Goal: Task Accomplishment & Management: Use online tool/utility

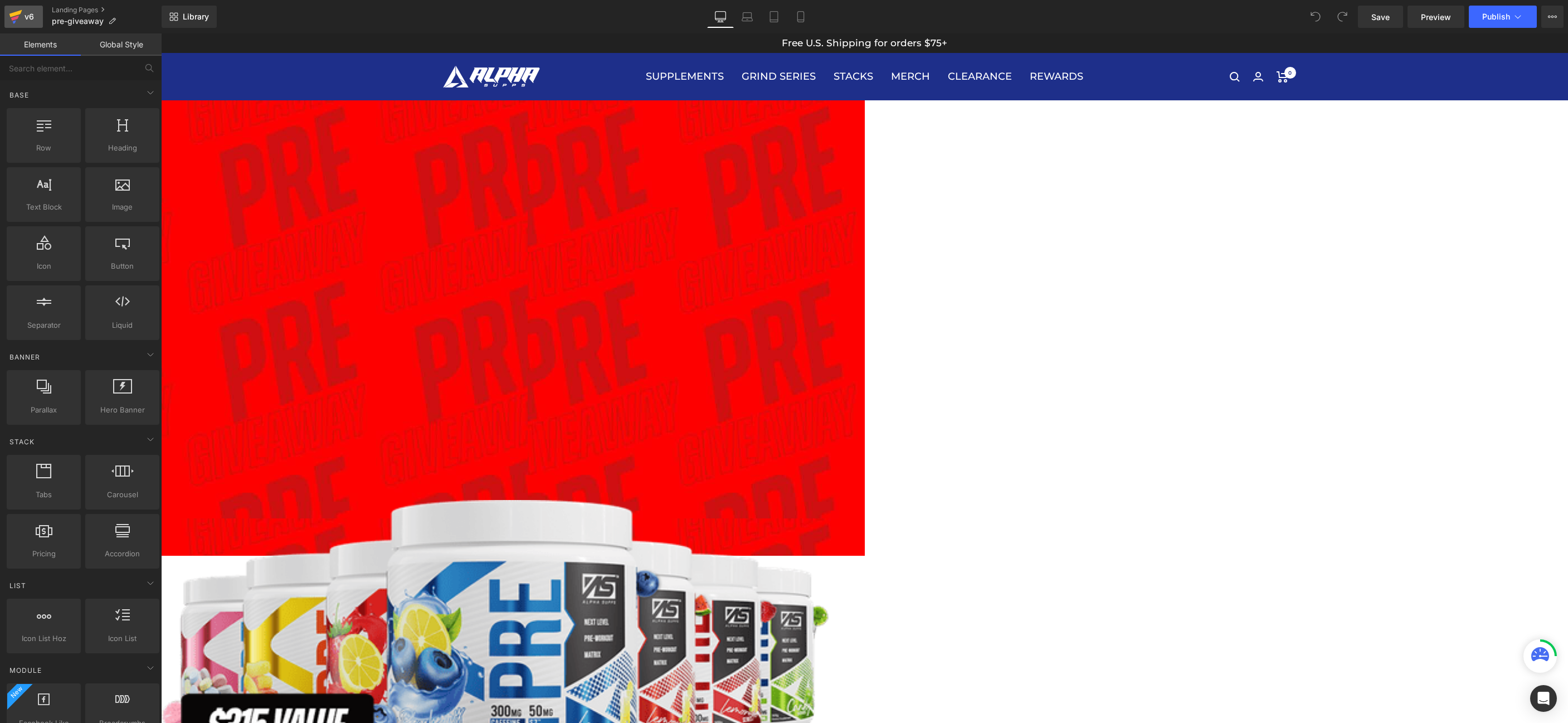
click at [28, 14] on div "v6" at bounding box center [29, 16] width 14 height 15
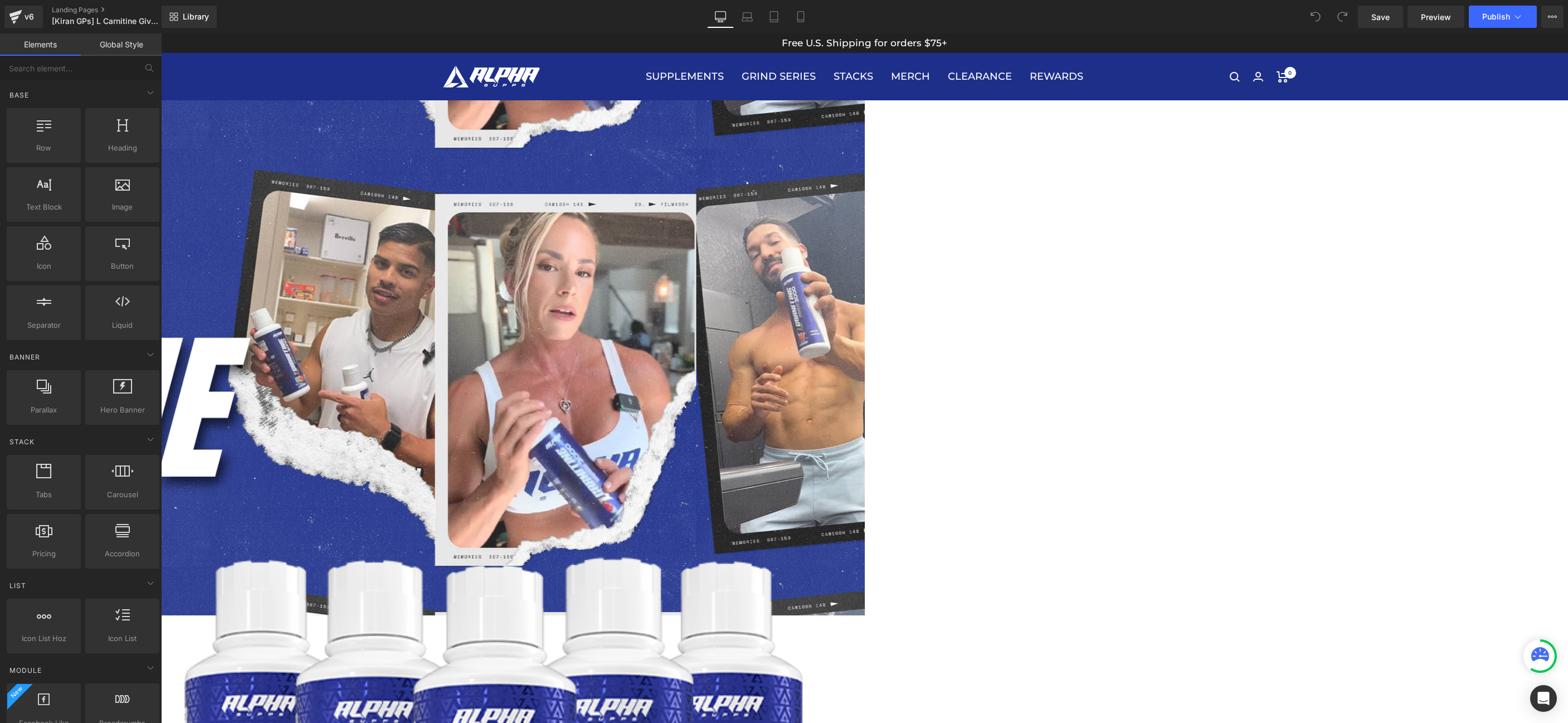
click at [161, 34] on span "Image" at bounding box center [161, 34] width 0 height 0
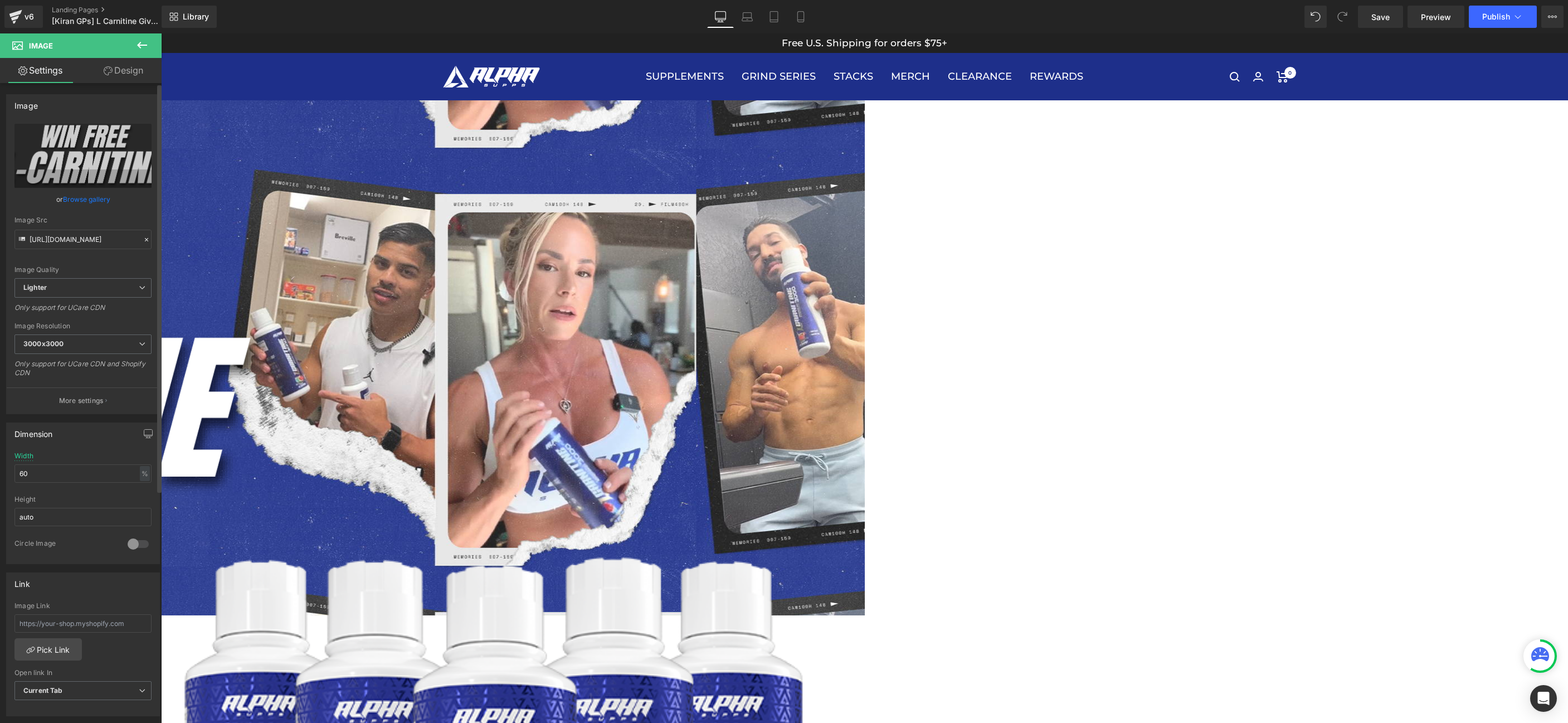
click at [87, 206] on link "Browse gallery" at bounding box center [87, 199] width 47 height 20
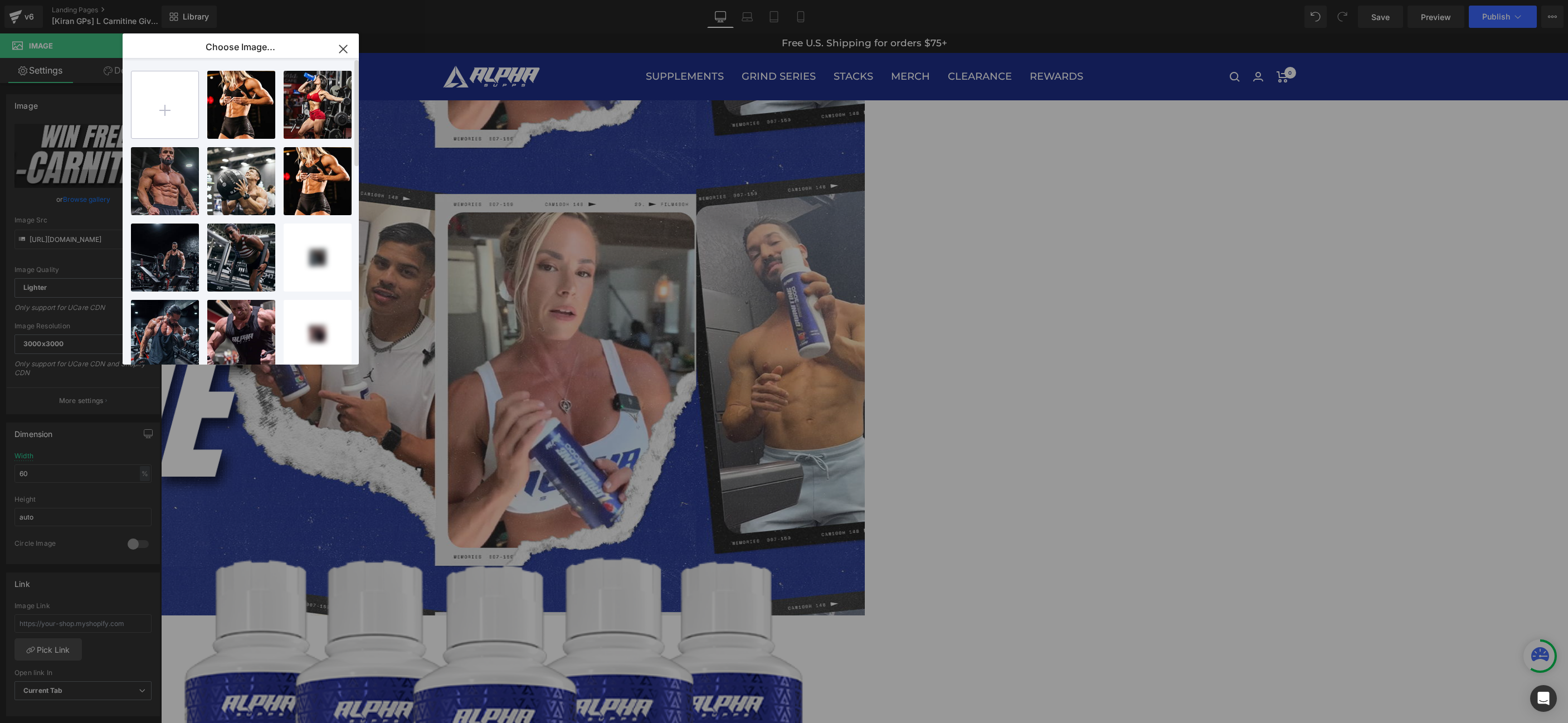
click at [143, 112] on input "file" at bounding box center [165, 105] width 67 height 67
type input "C:\fakepath\landingpagemain.jpg"
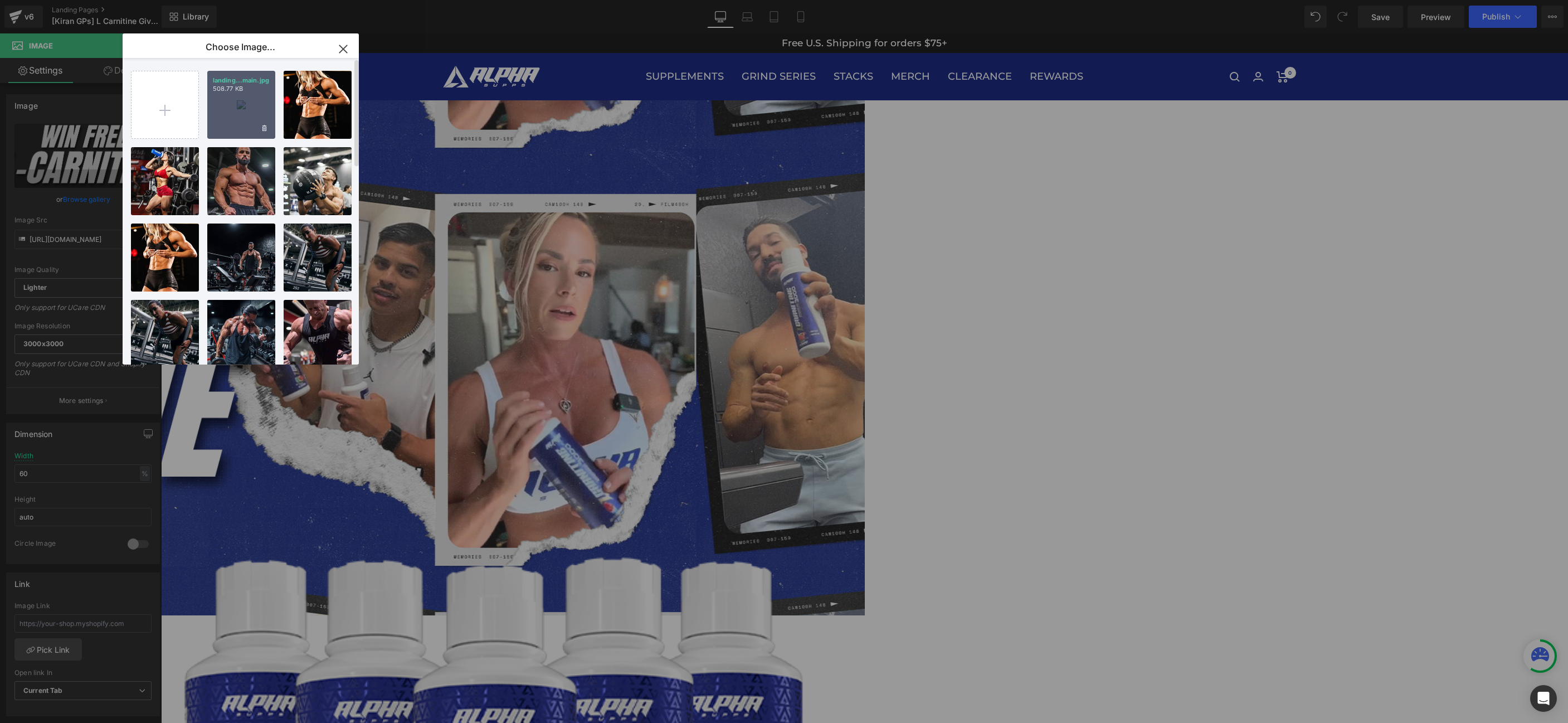
click at [241, 97] on div "landing...main.jpg 508.77 KB" at bounding box center [241, 104] width 68 height 68
type input "[URL][DOMAIN_NAME]"
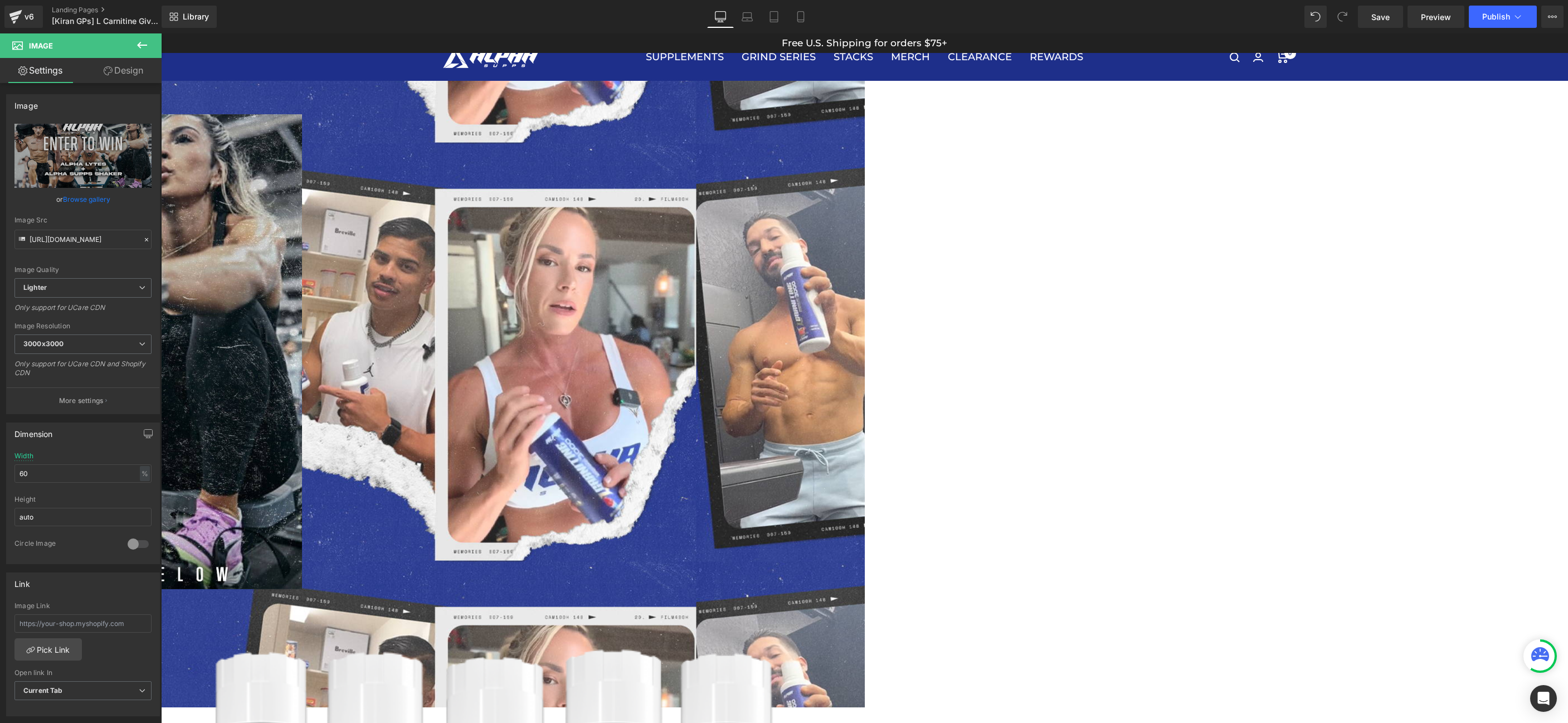
scroll to position [277, 0]
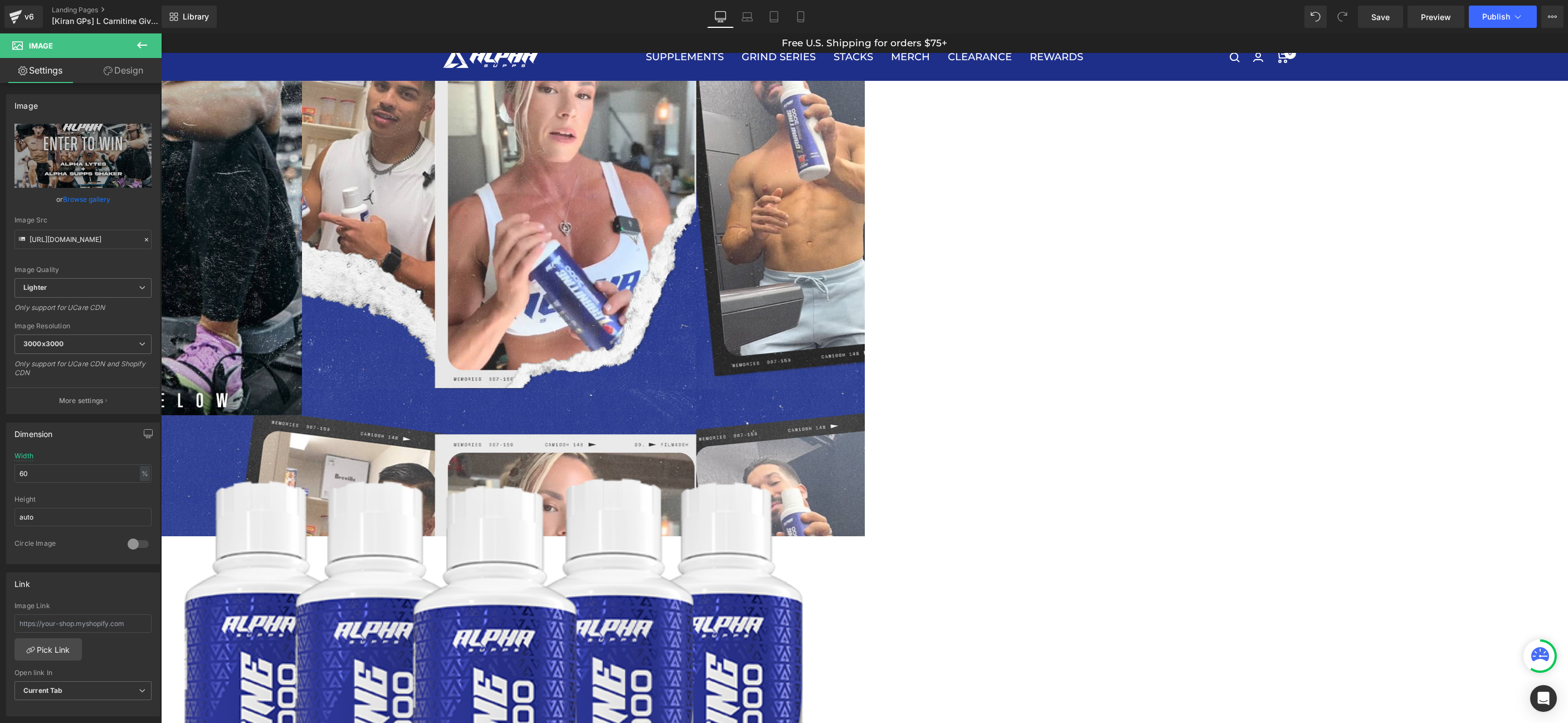
click at [652, 449] on div "Image Row" at bounding box center [161, 180] width 1407 height 713
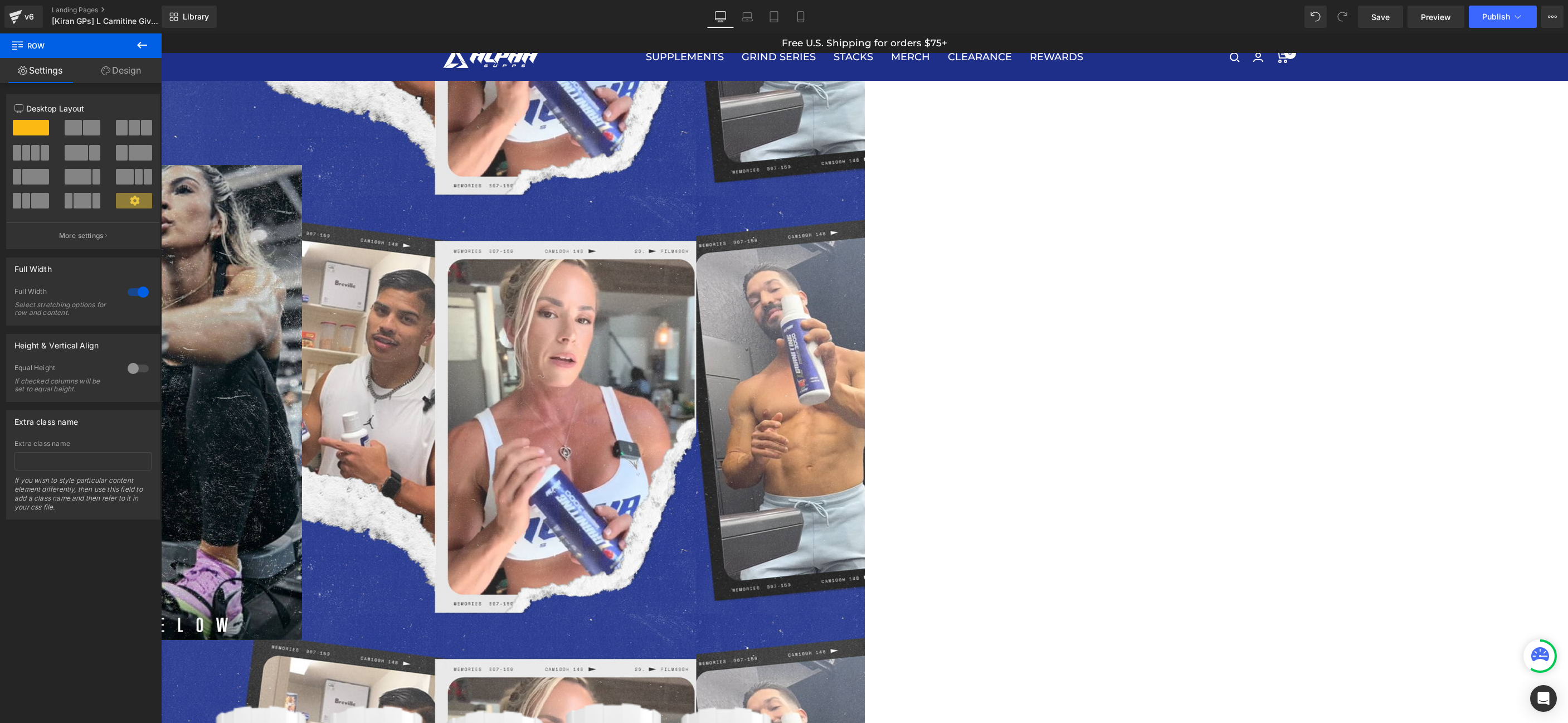
scroll to position [34, 0]
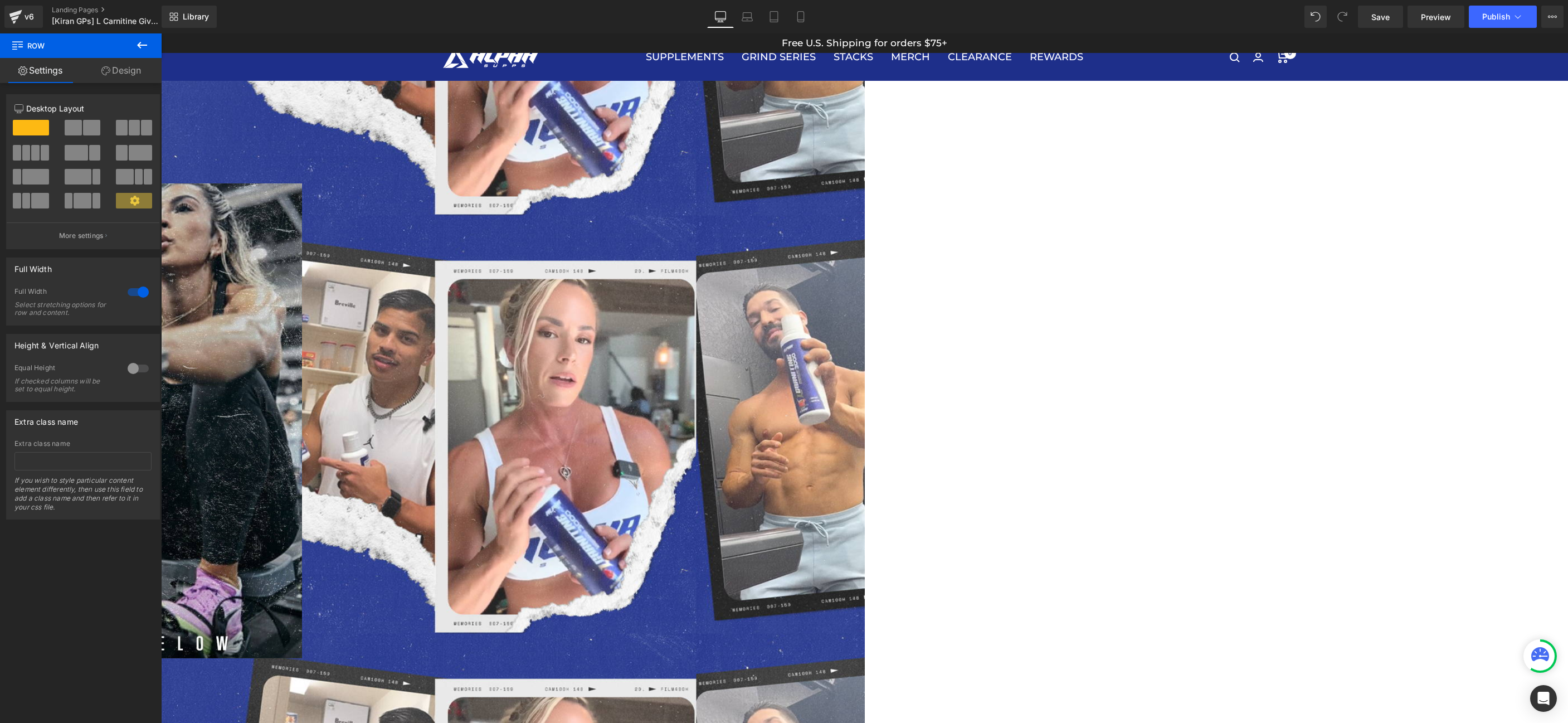
click at [865, 84] on div "Image Row" at bounding box center [161, 425] width 1407 height 715
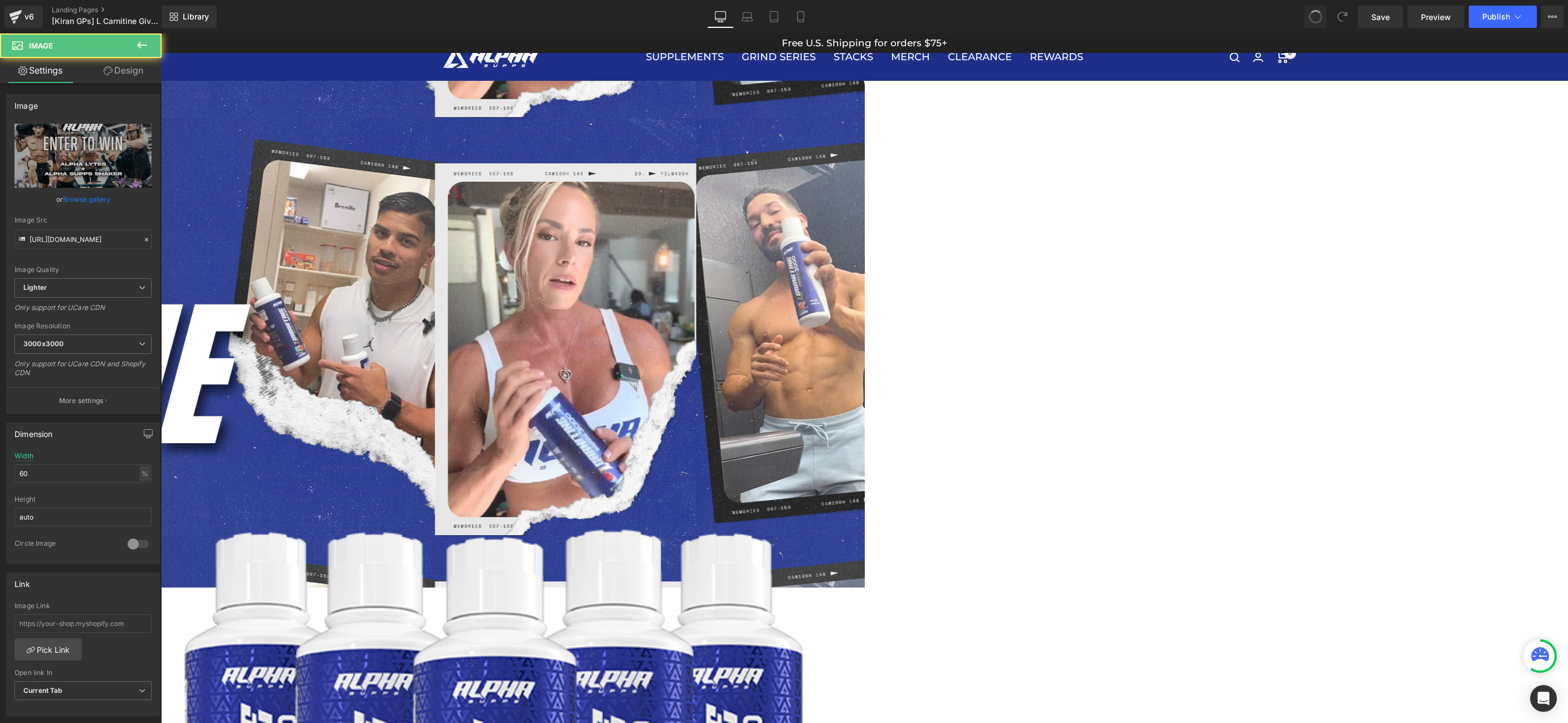
type input "[URL][DOMAIN_NAME]"
click at [832, 78] on div "Image Row" at bounding box center [161, 327] width 1407 height 521
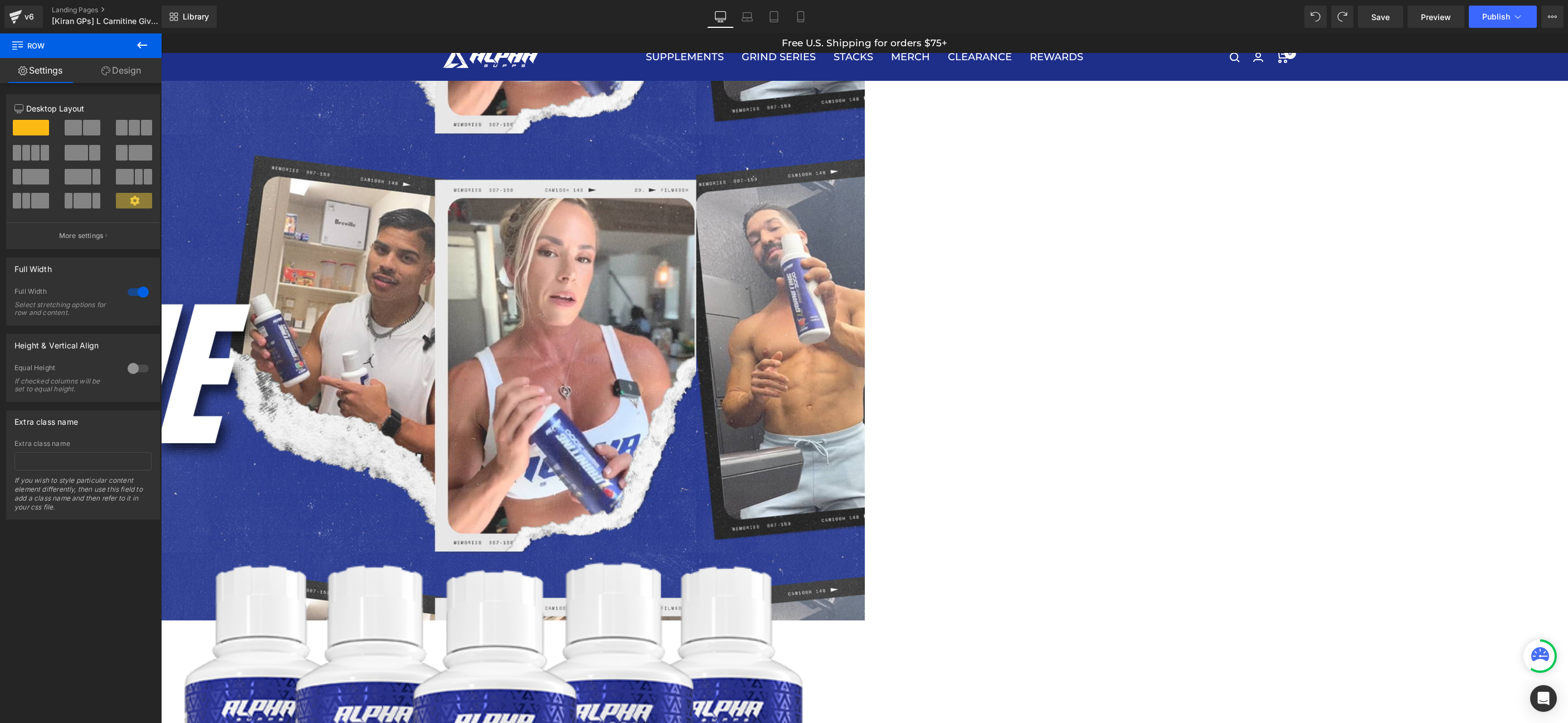
click at [161, 34] on span "Row" at bounding box center [161, 34] width 0 height 0
click at [865, 526] on div "Image Row 59px" at bounding box center [161, 344] width 1407 height 554
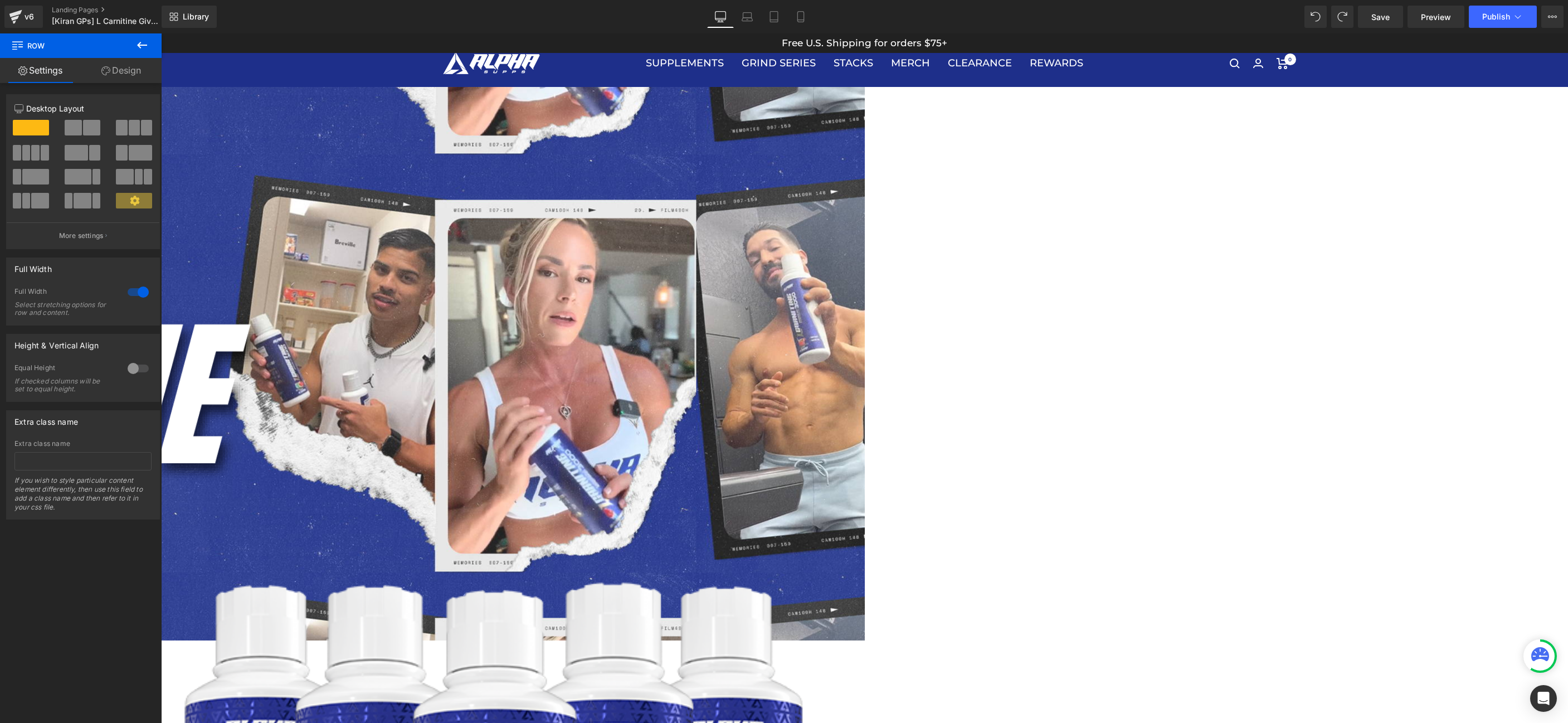
scroll to position [0, 0]
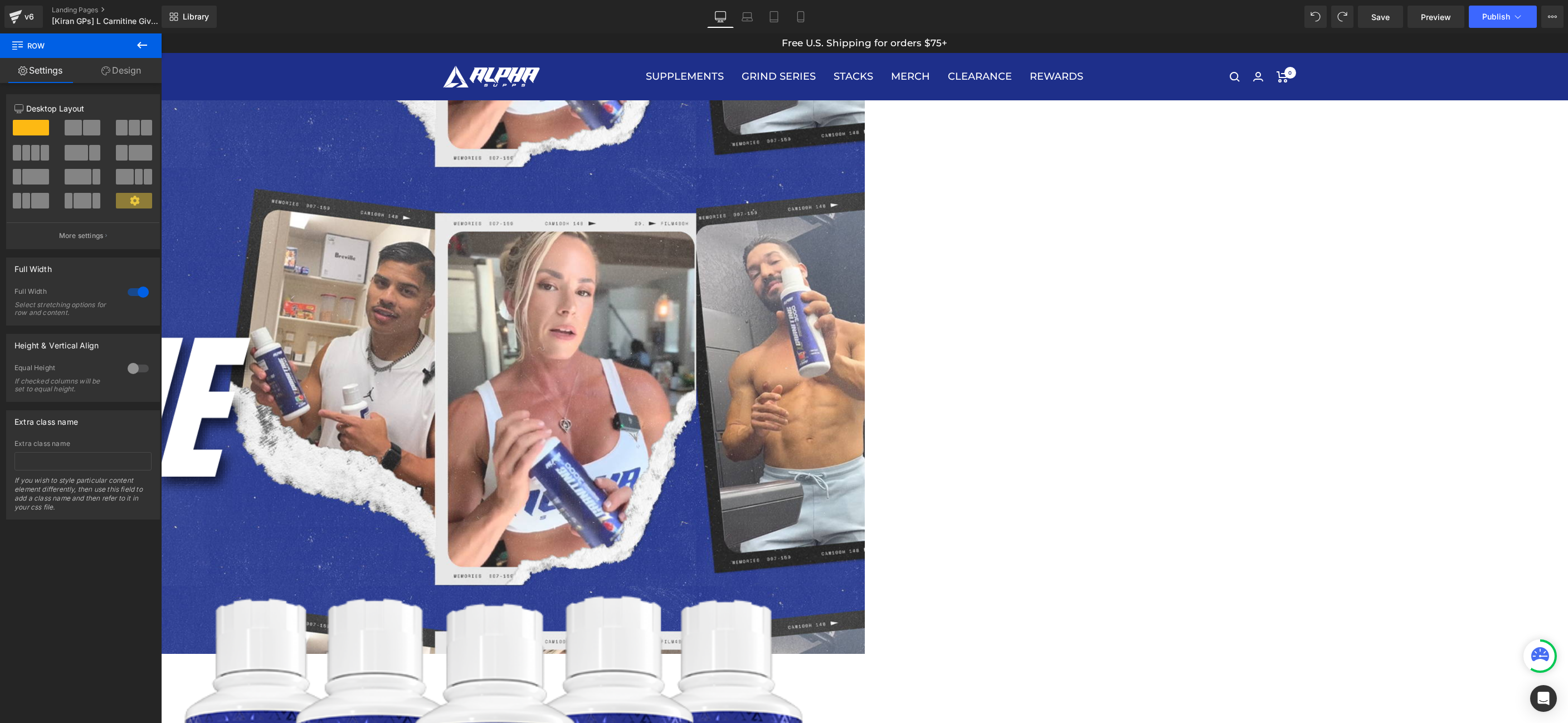
click at [161, 34] on link at bounding box center [161, 34] width 0 height 0
click at [161, 34] on icon at bounding box center [161, 34] width 0 height 0
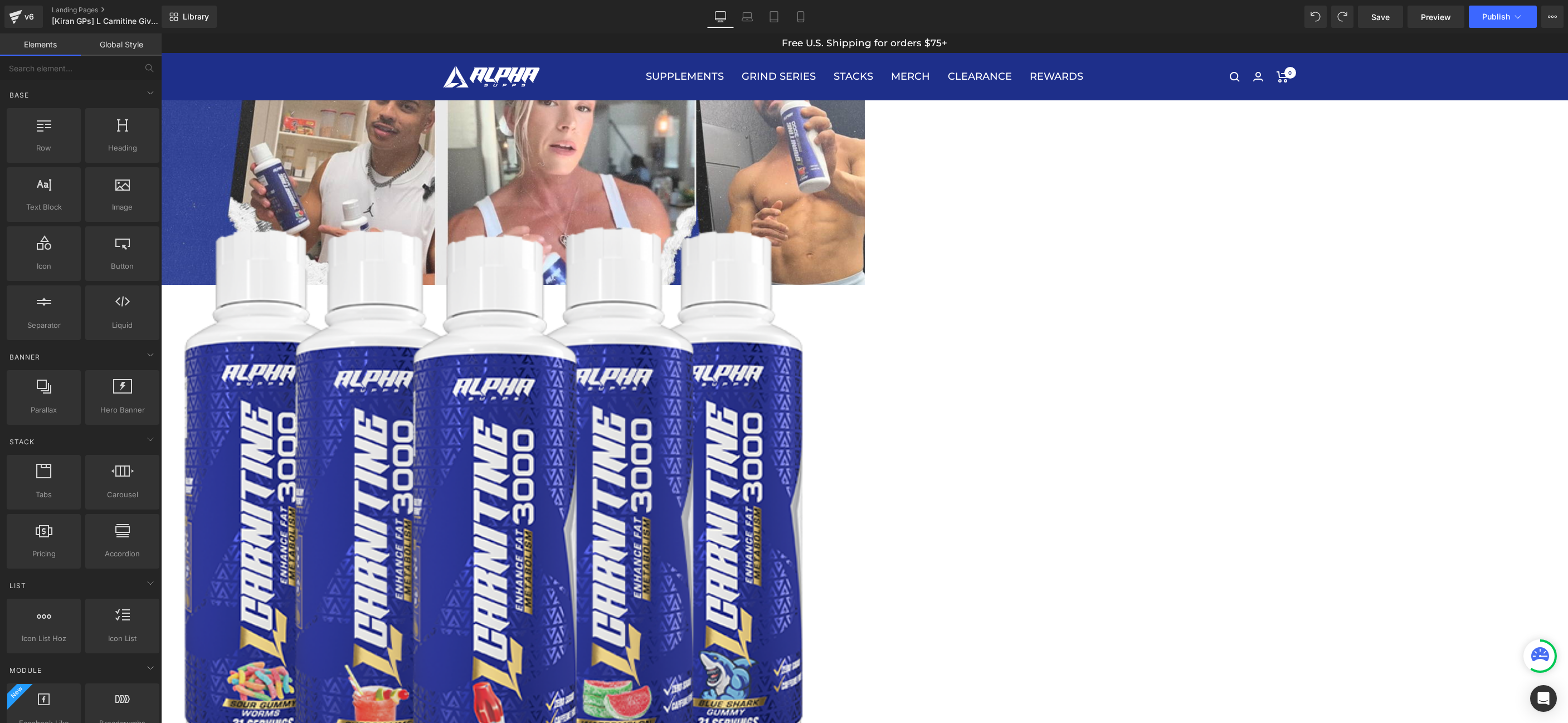
click at [471, 217] on div "Row 59px" at bounding box center [161, 193] width 1407 height 185
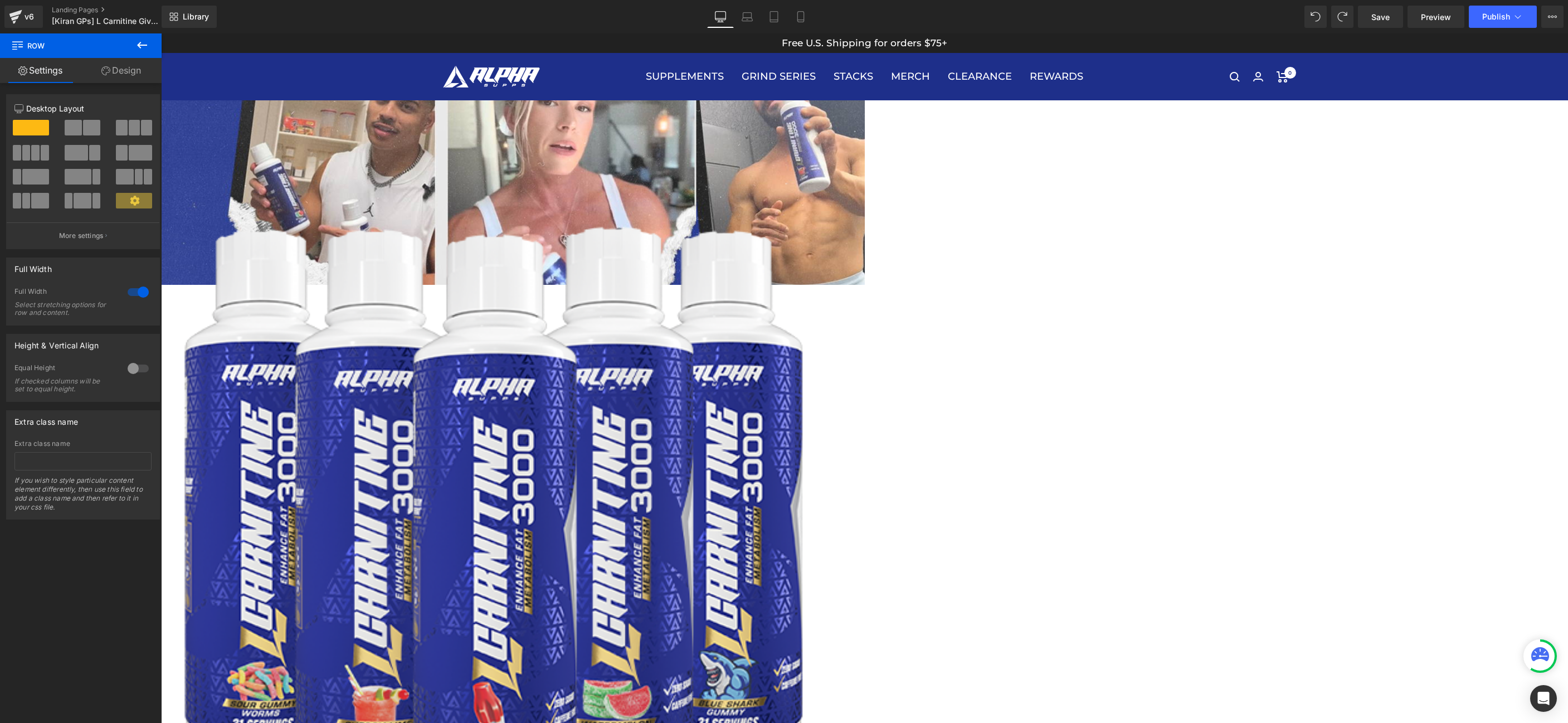
click at [865, 134] on div "59px" at bounding box center [161, 150] width 1407 height 33
click at [480, 172] on div "Row 59px" at bounding box center [161, 193] width 1407 height 185
click at [448, 202] on div "Row 59px" at bounding box center [161, 193] width 1407 height 185
click at [120, 62] on link "Design" at bounding box center [121, 71] width 81 height 25
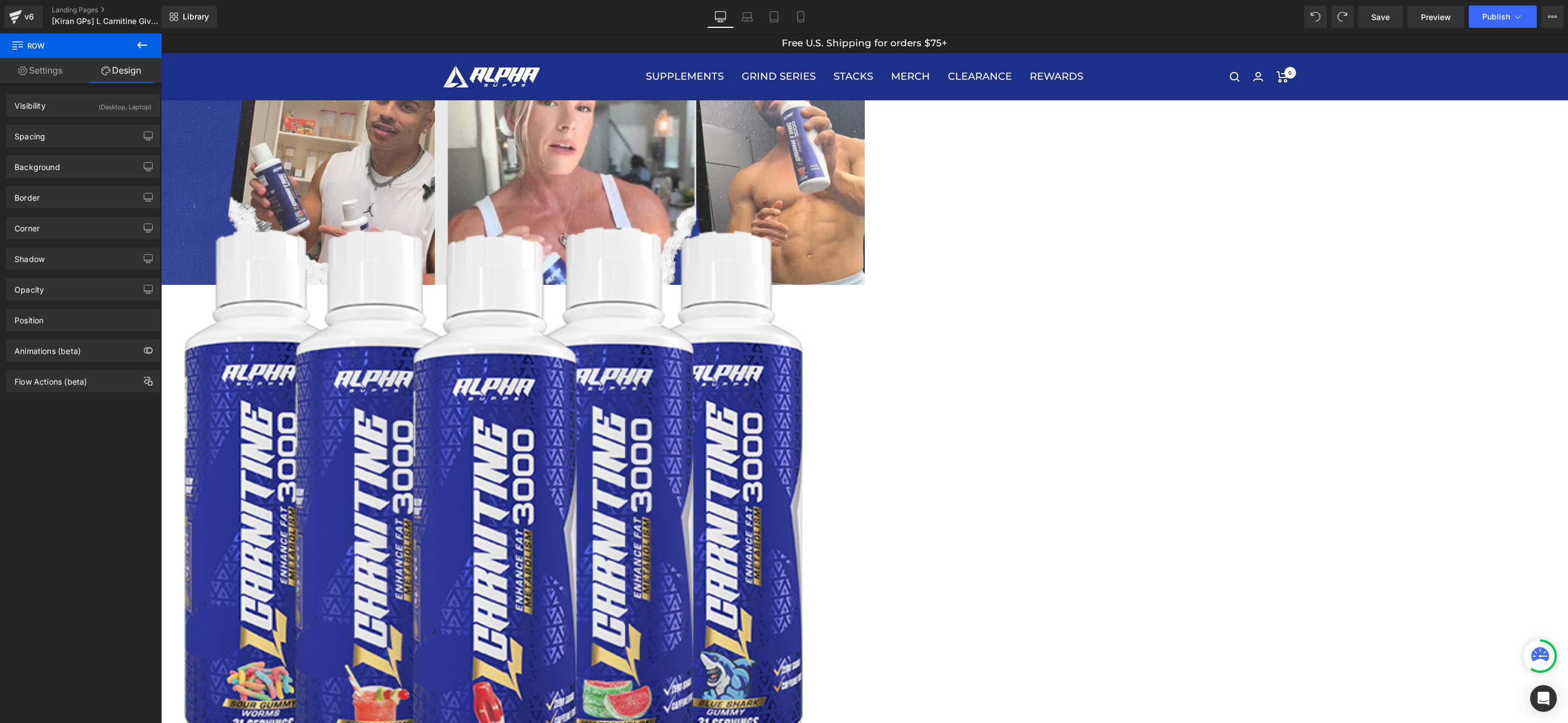
click at [137, 44] on icon at bounding box center [142, 45] width 13 height 13
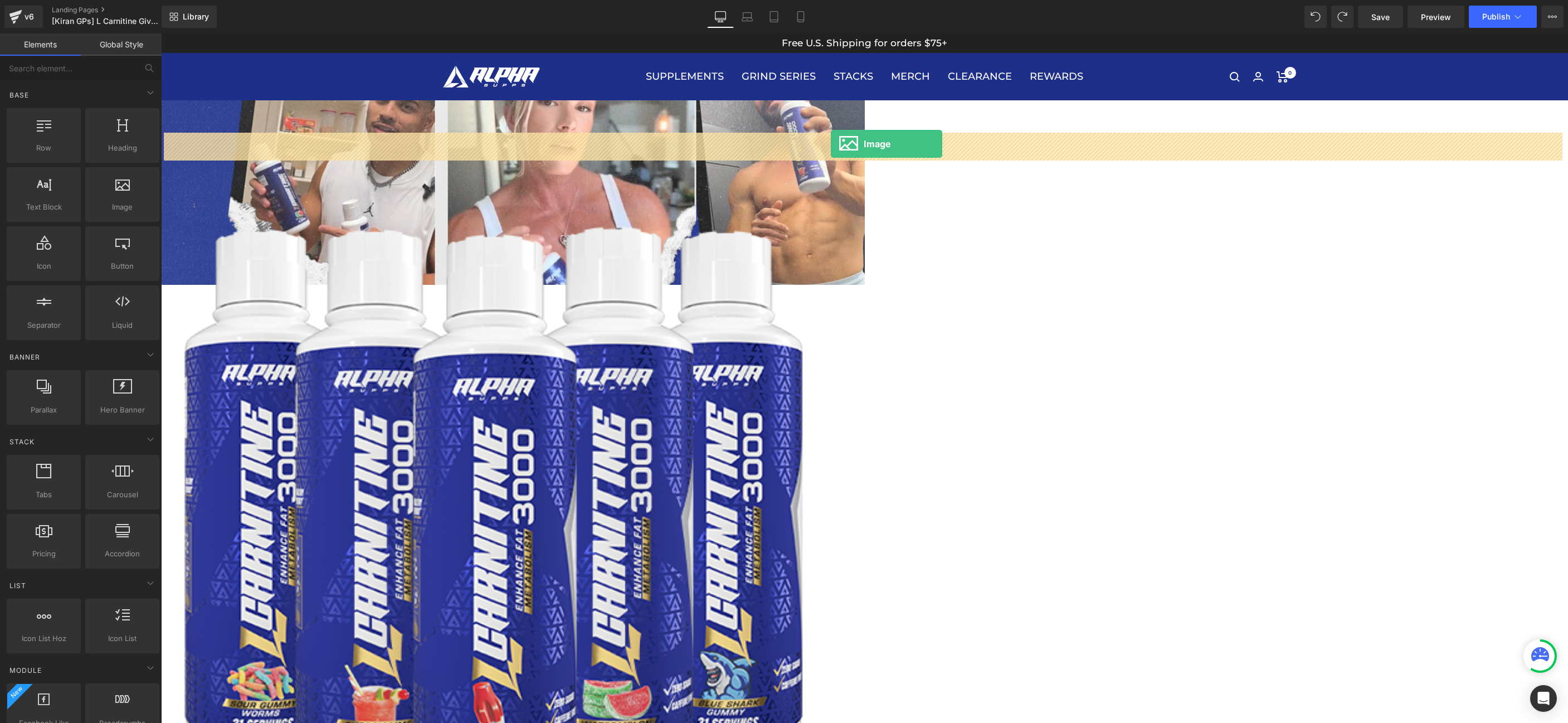
drag, startPoint x: 269, startPoint y: 242, endPoint x: 831, endPoint y: 145, distance: 570.3
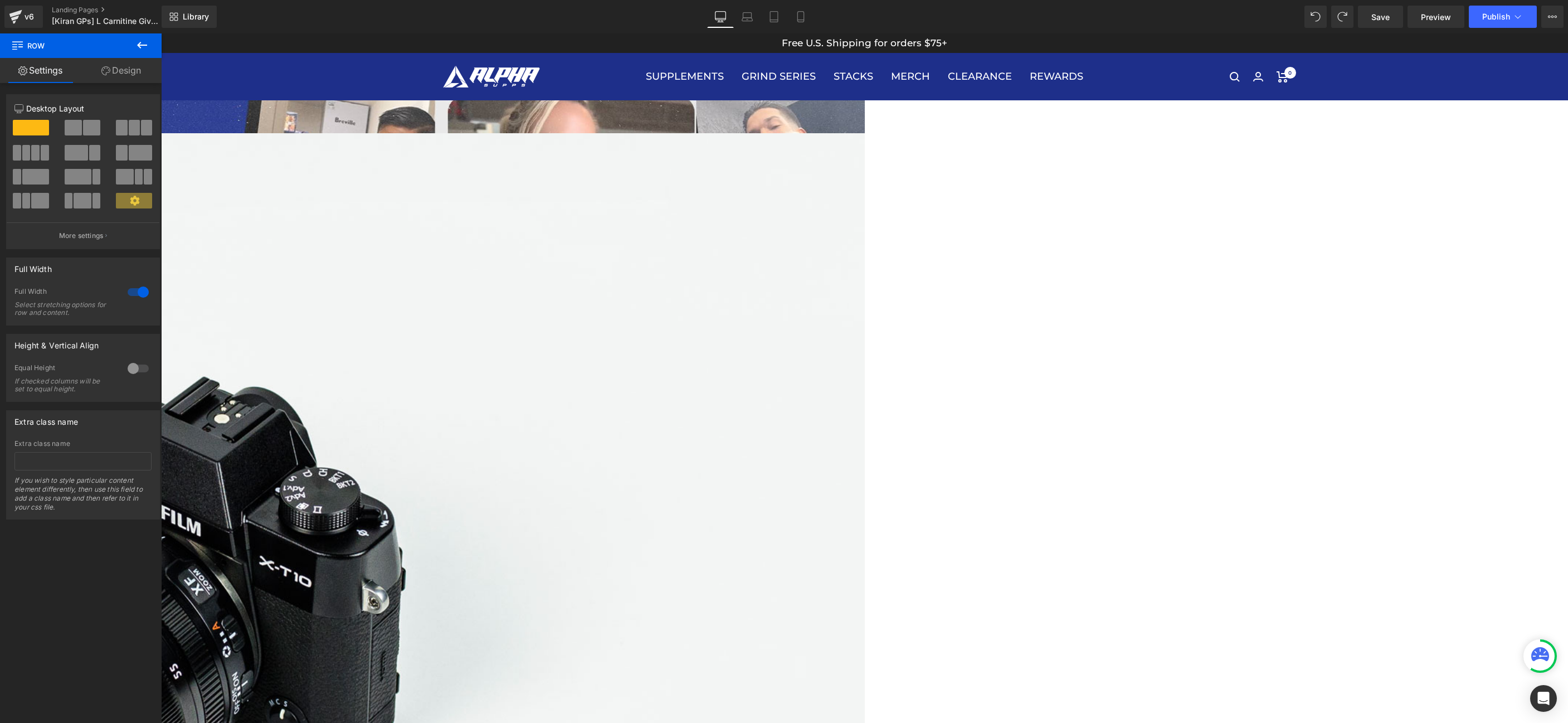
click at [161, 34] on link at bounding box center [161, 34] width 0 height 0
click at [161, 34] on icon at bounding box center [161, 34] width 0 height 0
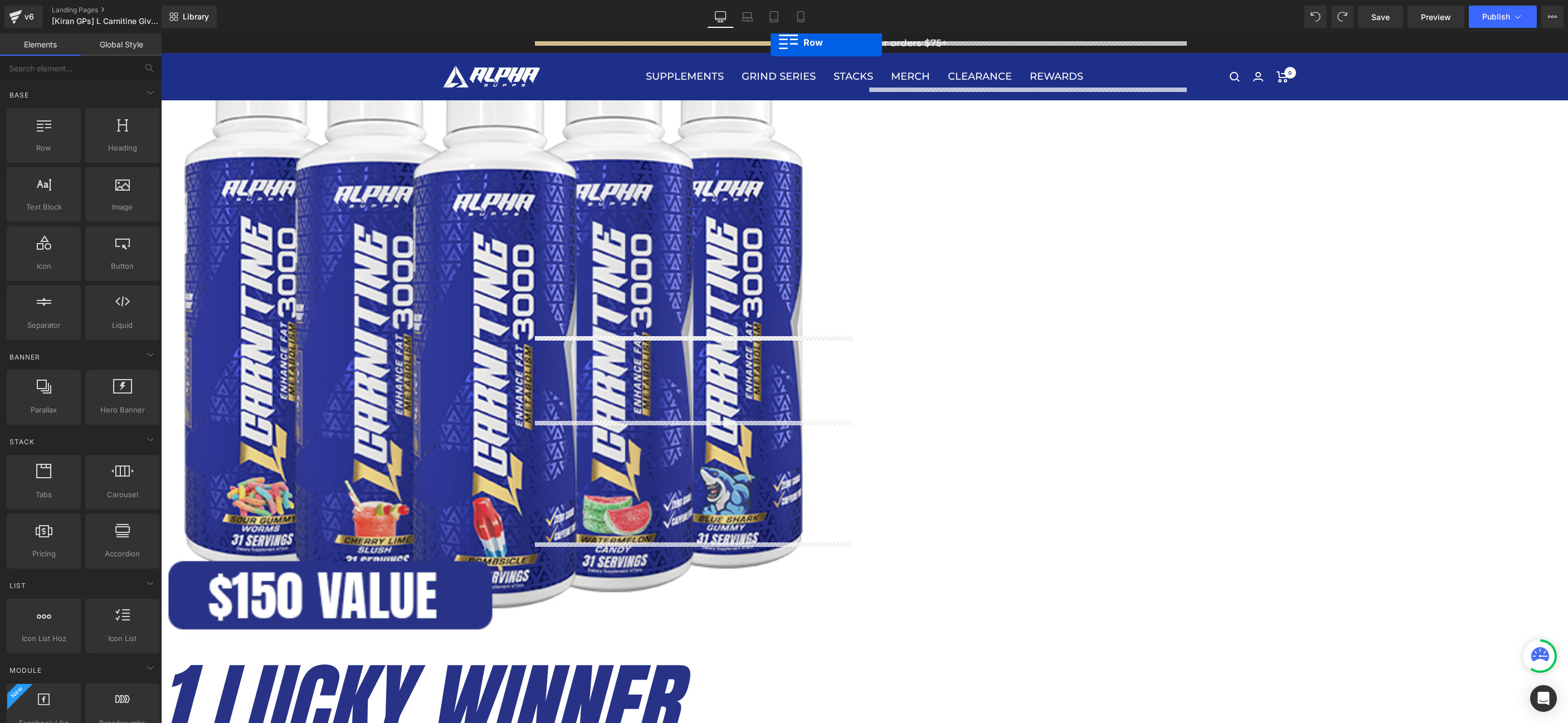
drag, startPoint x: 230, startPoint y: 174, endPoint x: 771, endPoint y: 42, distance: 556.9
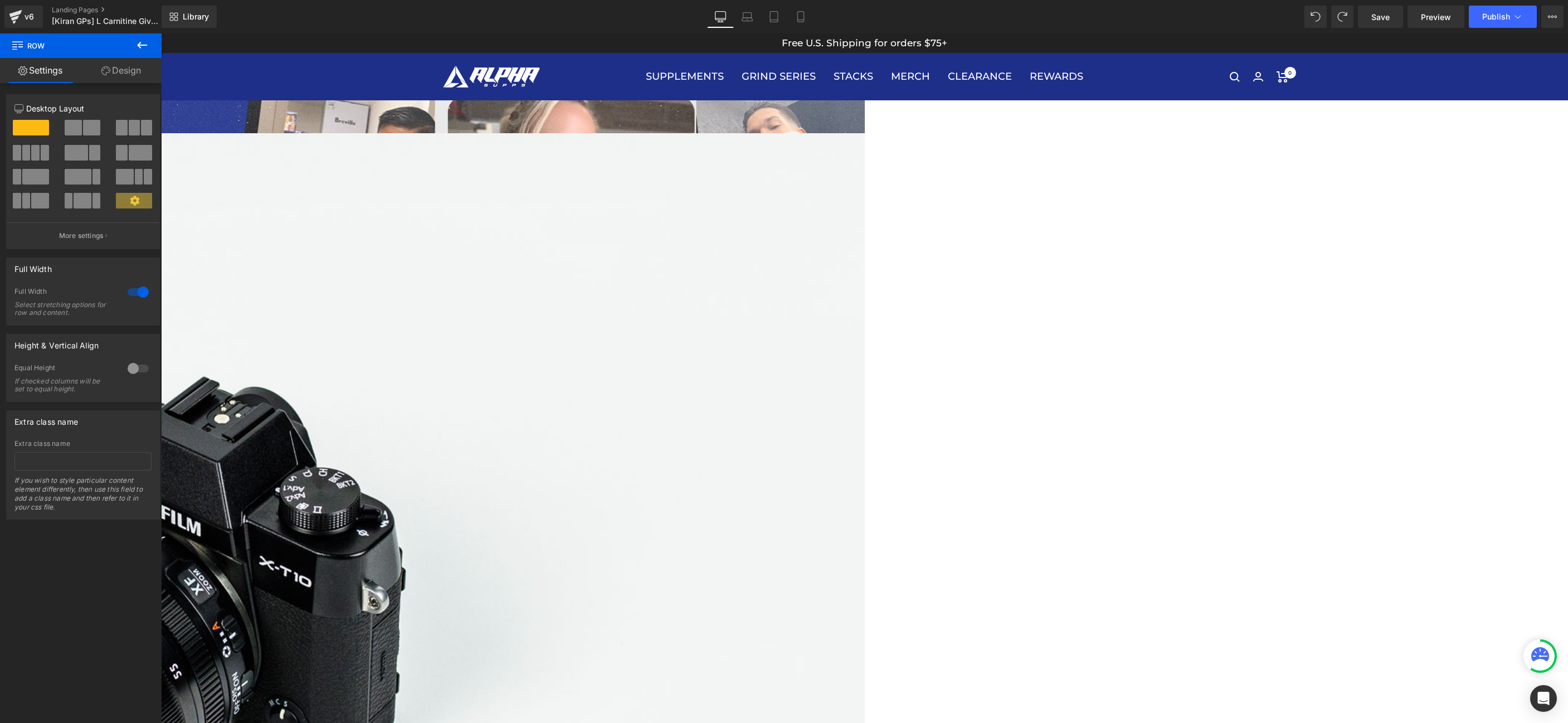
click at [161, 34] on span "Image" at bounding box center [161, 34] width 0 height 0
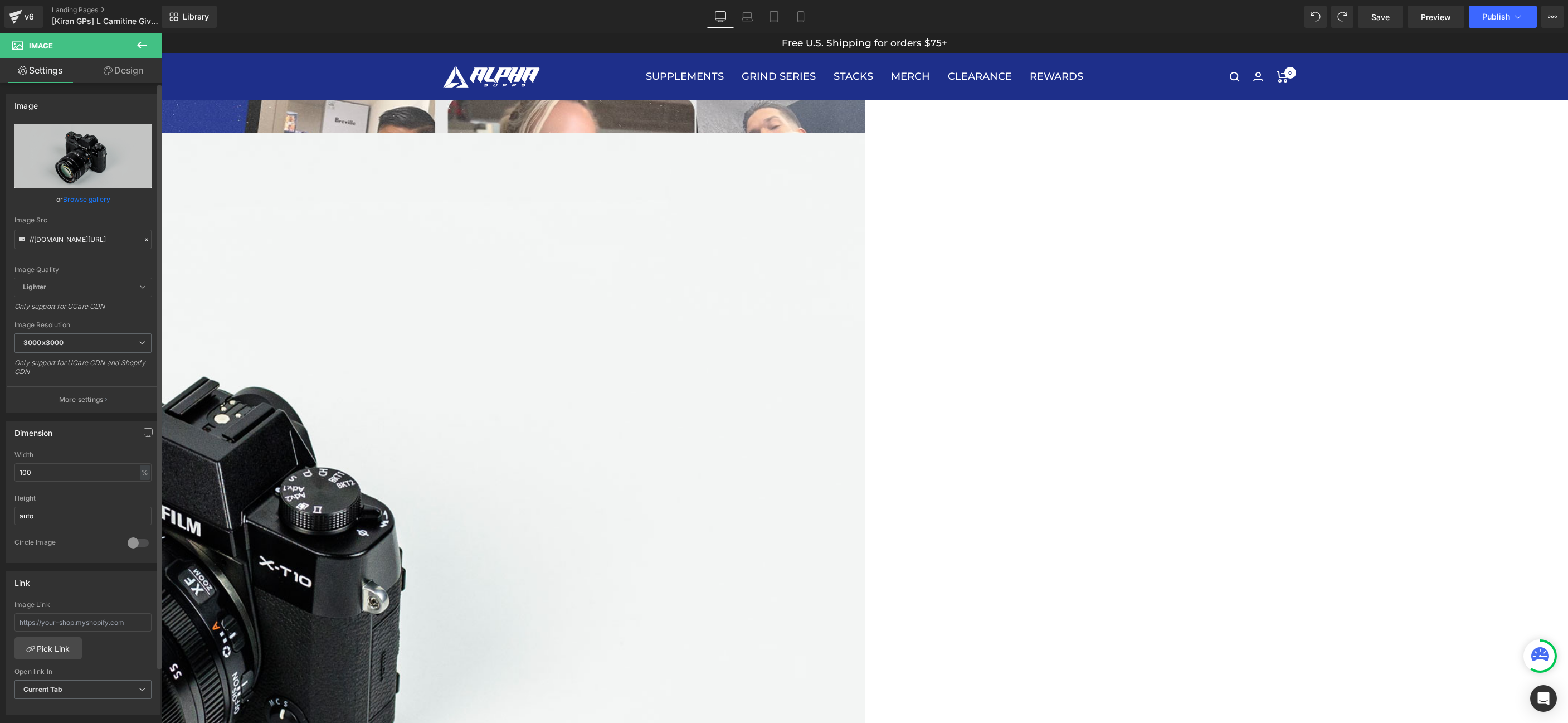
click at [85, 204] on link "Browse gallery" at bounding box center [87, 199] width 47 height 20
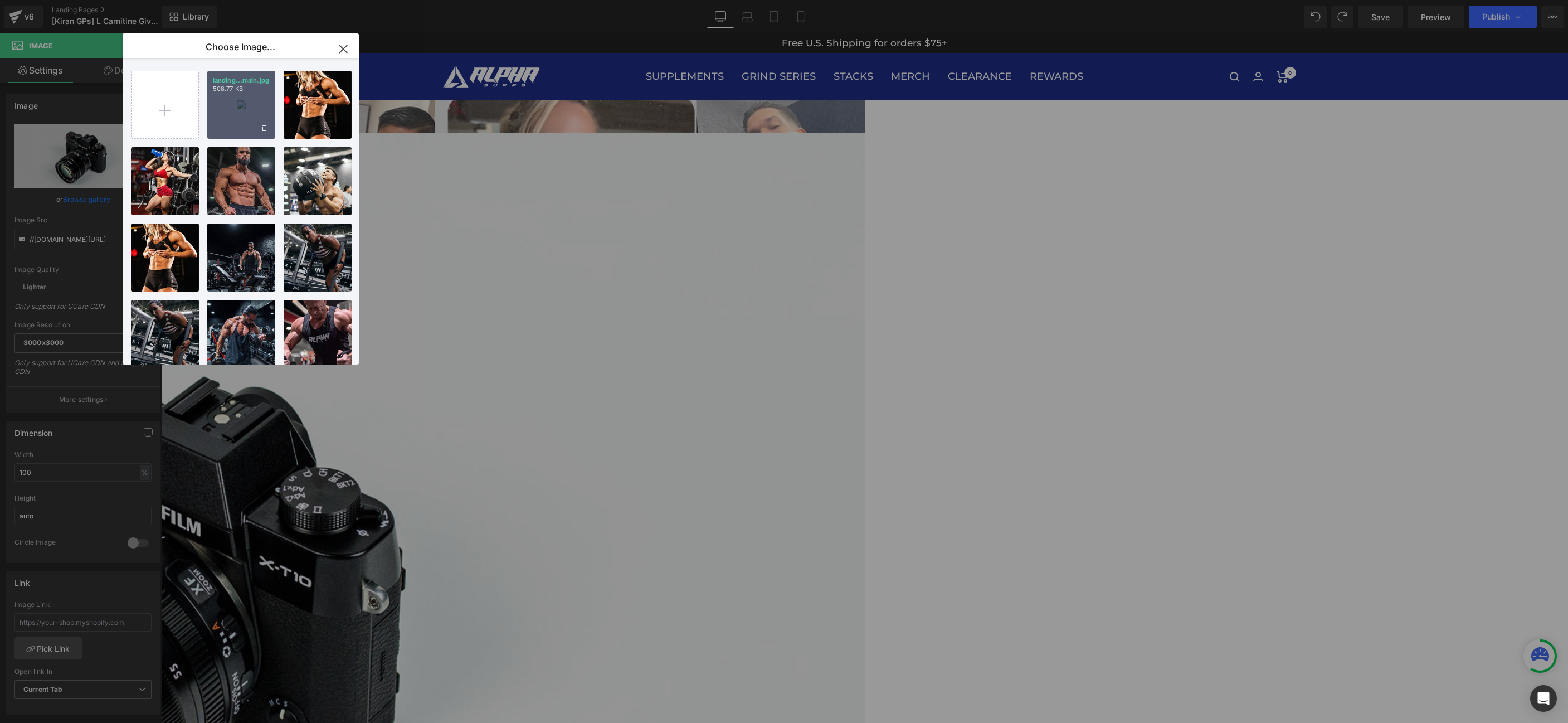
click at [230, 103] on div "landing...main.jpg 508.77 KB" at bounding box center [241, 104] width 68 height 68
type input "[URL][DOMAIN_NAME]"
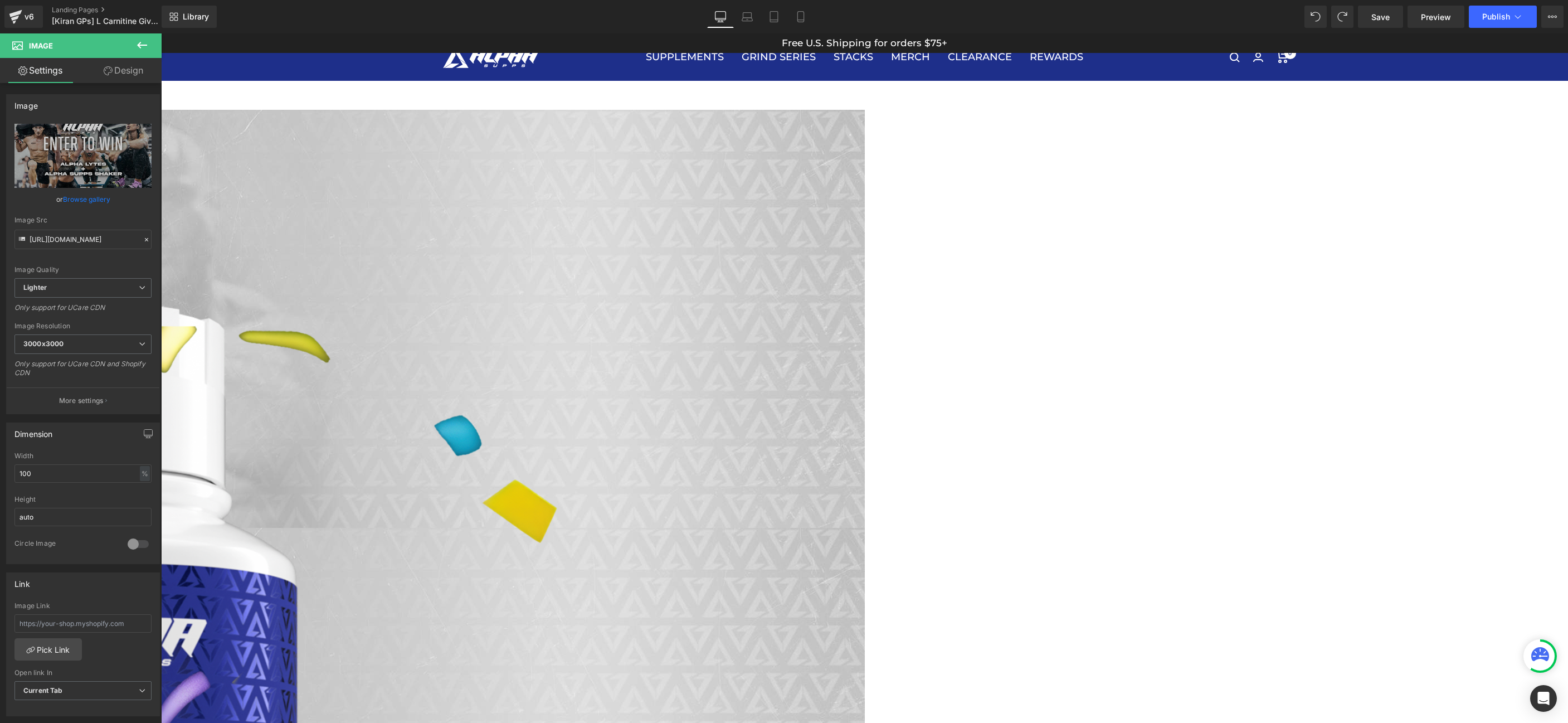
scroll to position [1320, 0]
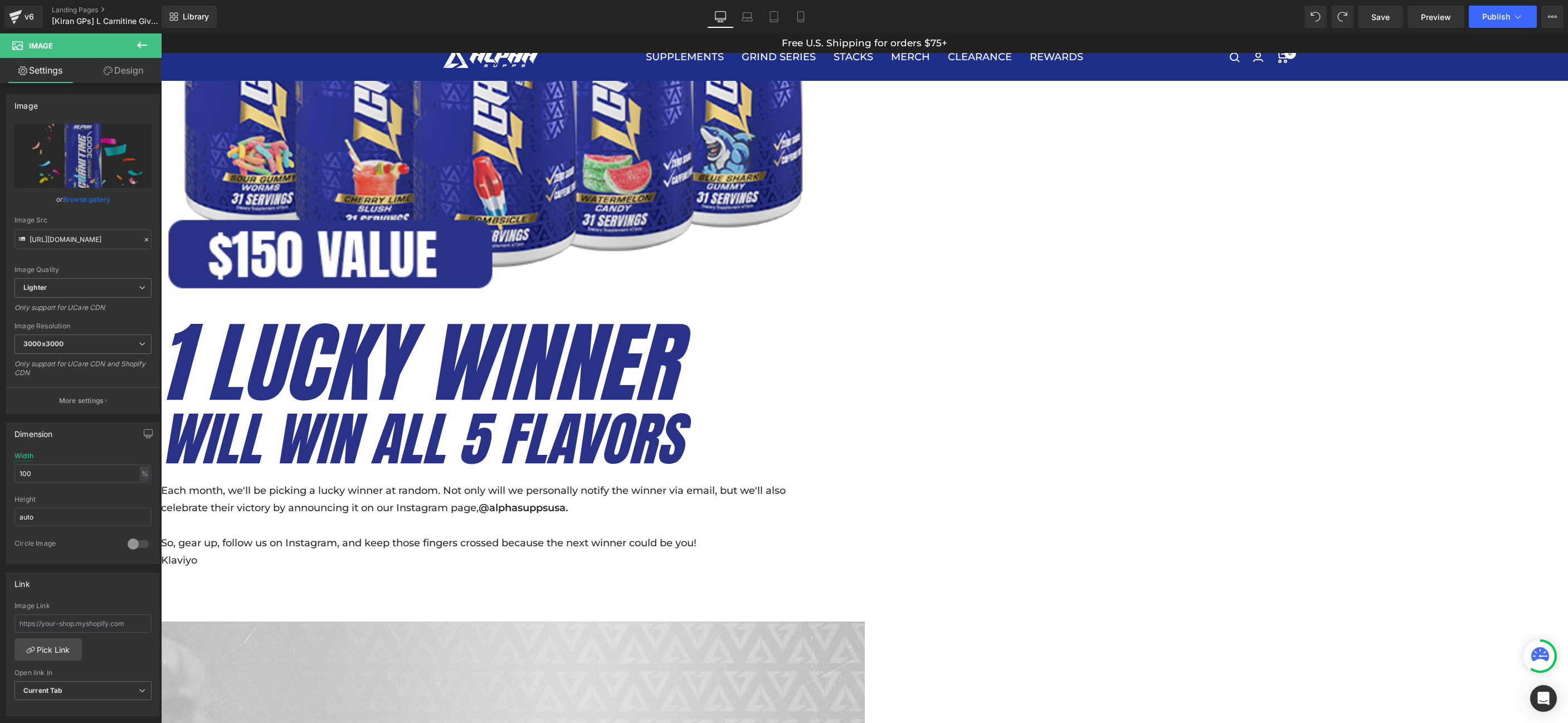
click at [161, 34] on span "Row" at bounding box center [161, 34] width 0 height 0
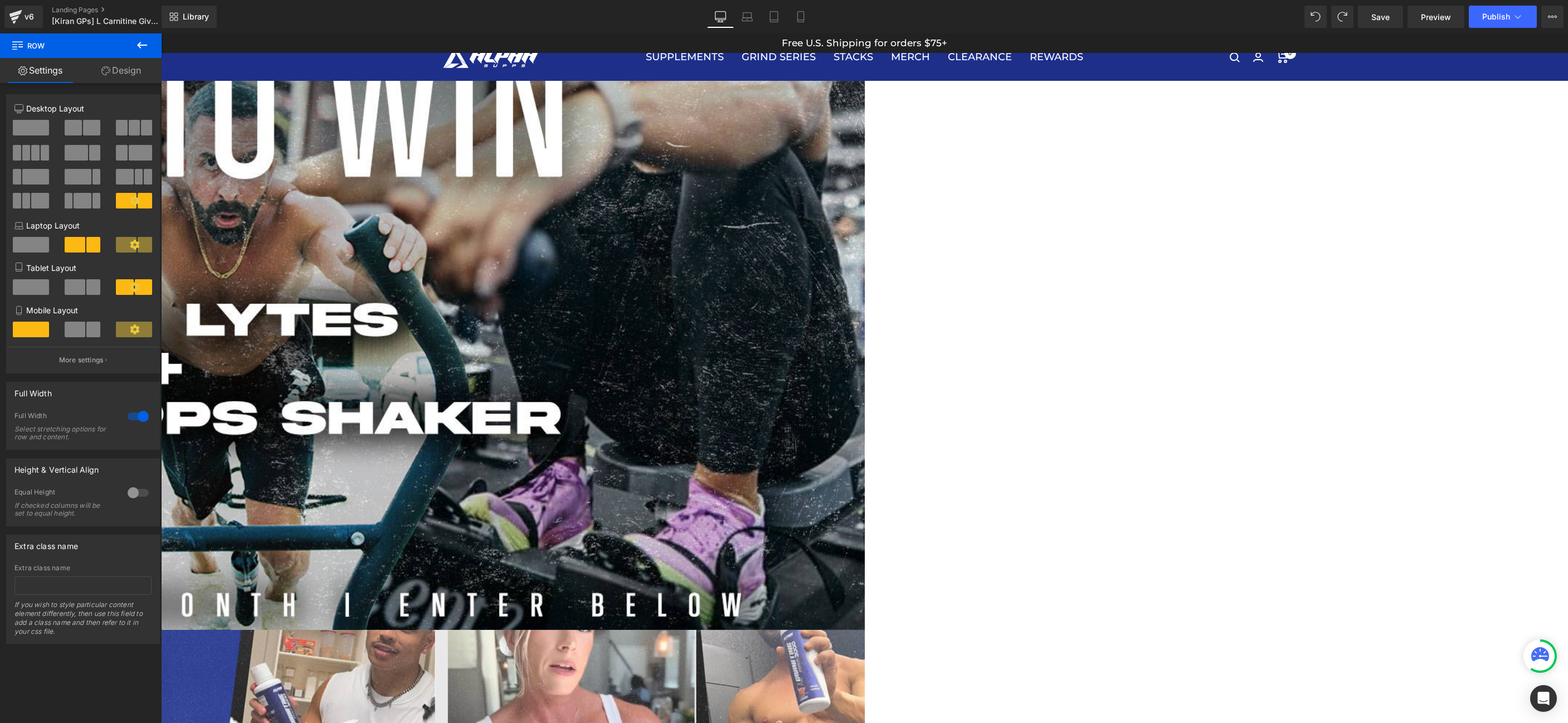
scroll to position [0, 0]
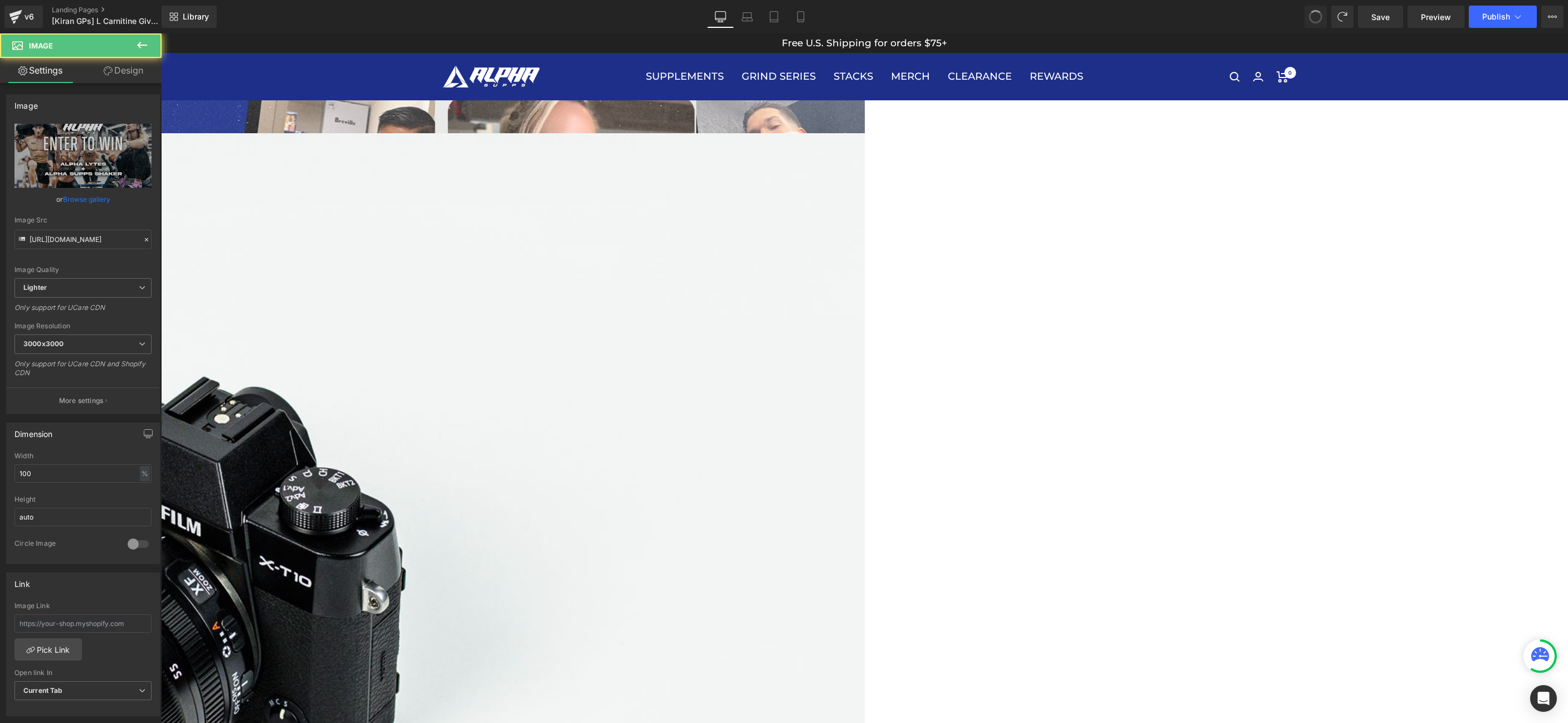
type input "//[DOMAIN_NAME][URL]"
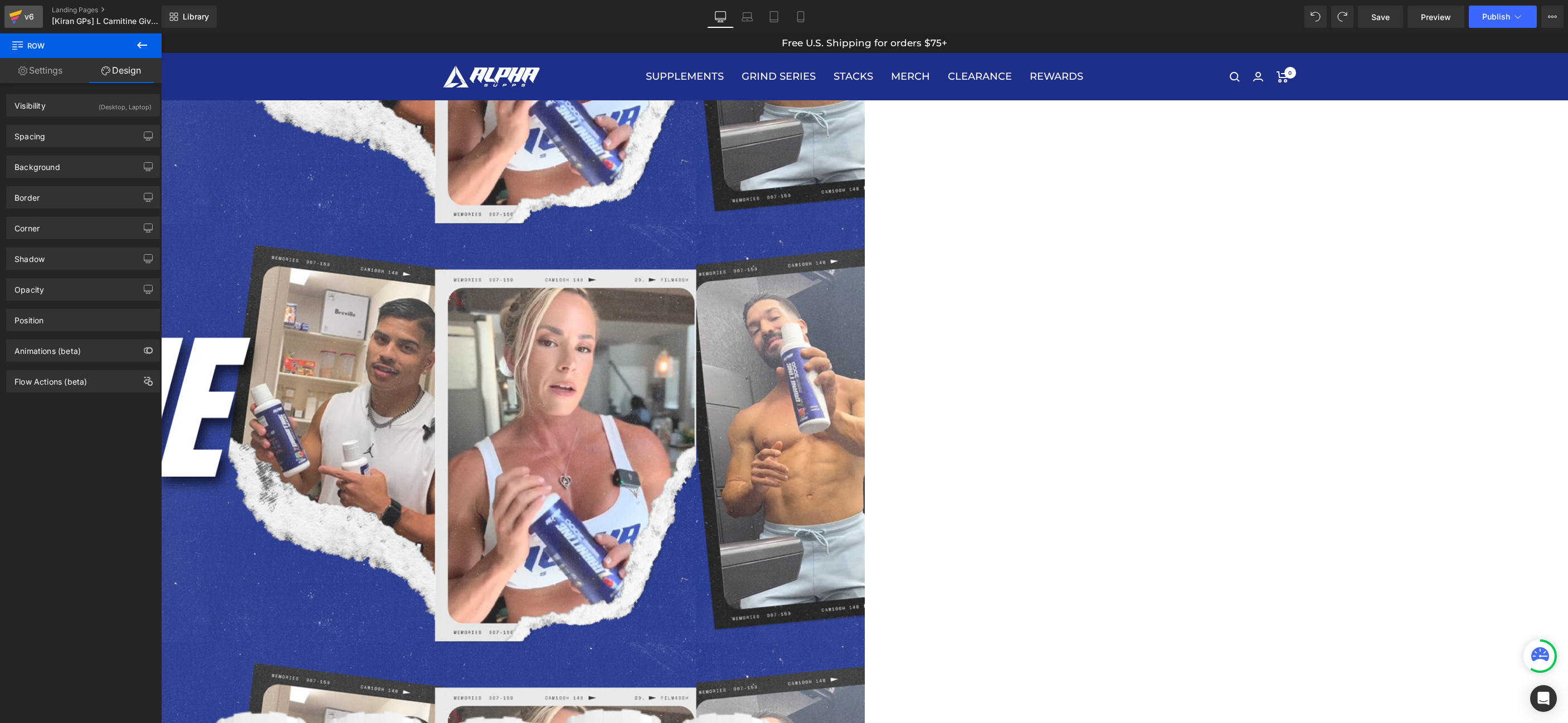
click at [21, 10] on icon at bounding box center [16, 13] width 13 height 7
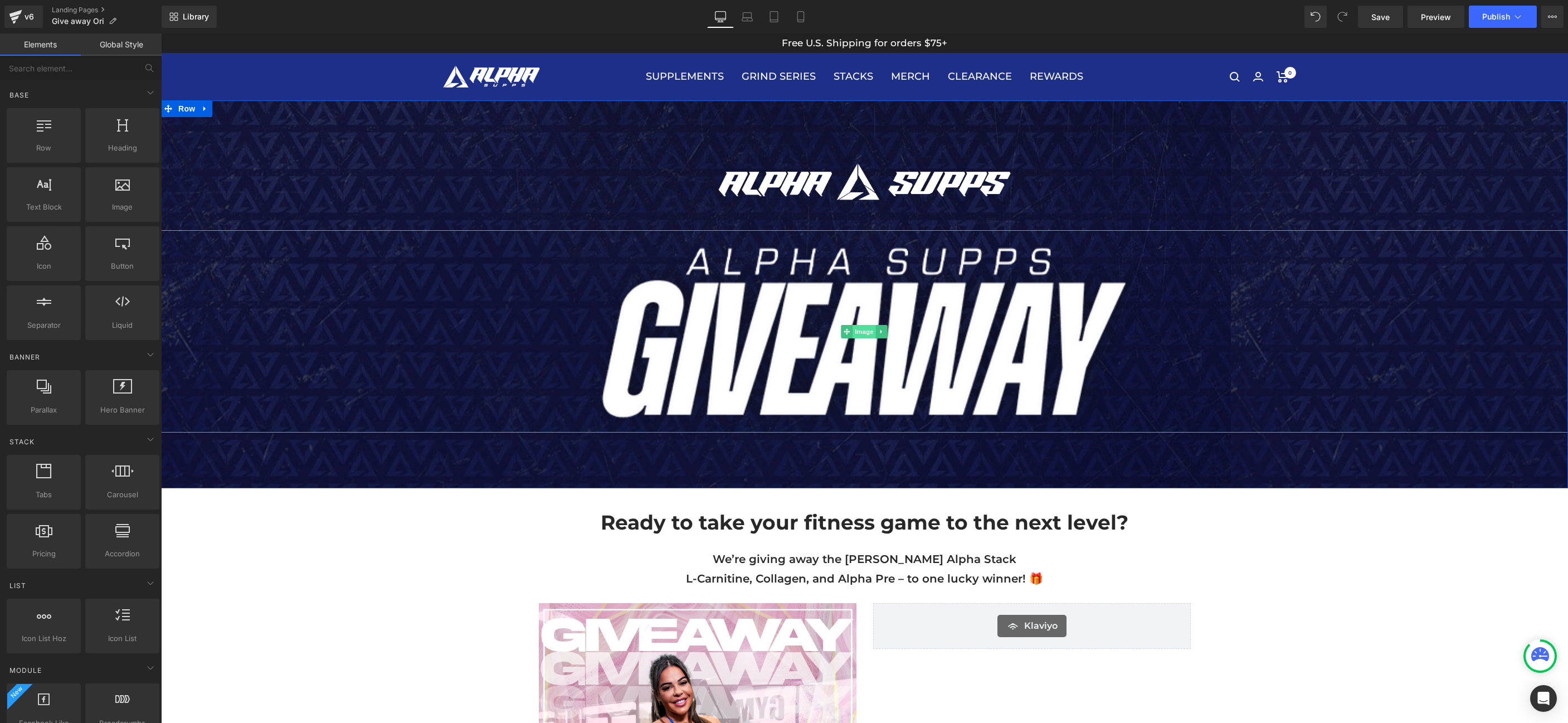
click at [858, 330] on span "Image" at bounding box center [864, 331] width 23 height 13
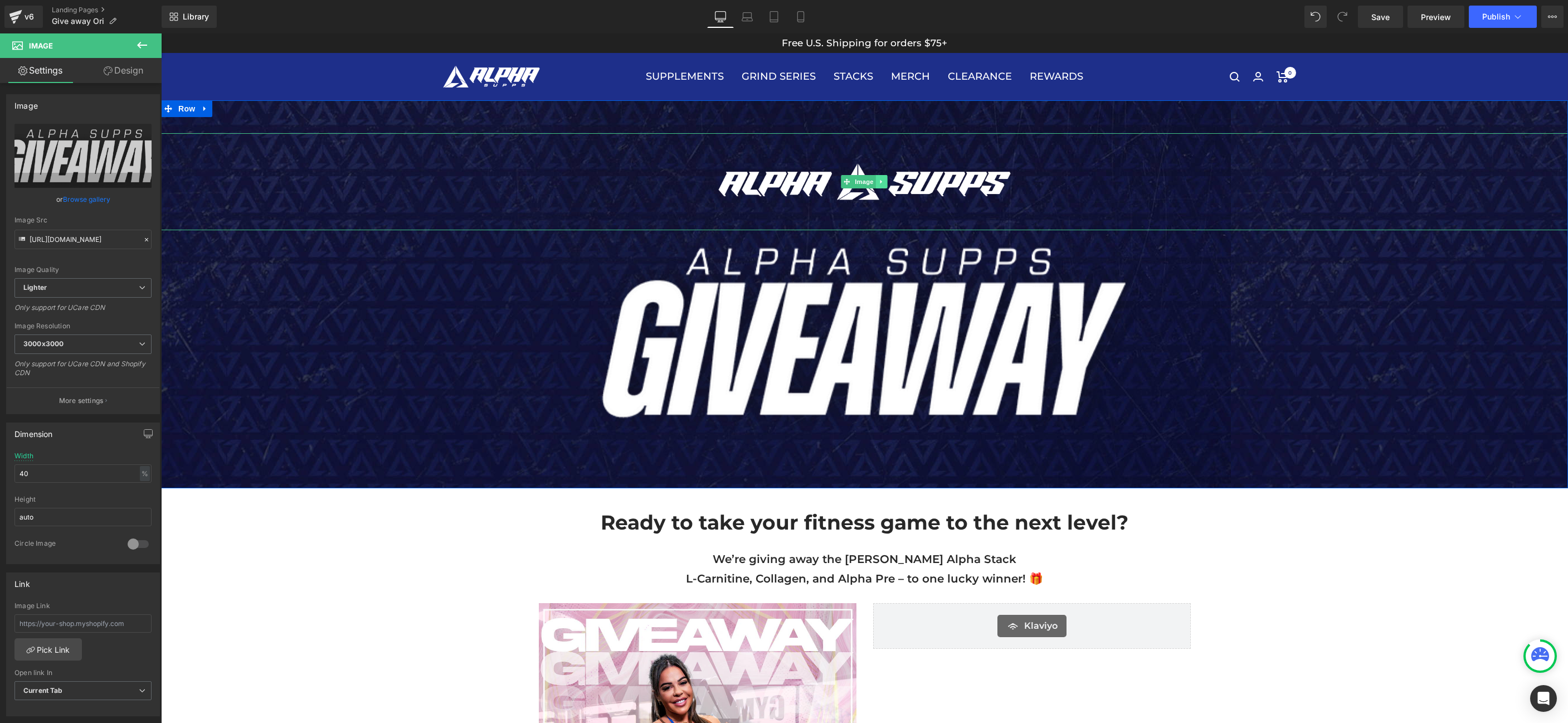
click at [879, 182] on icon at bounding box center [882, 182] width 6 height 7
click at [885, 184] on icon at bounding box center [888, 182] width 6 height 6
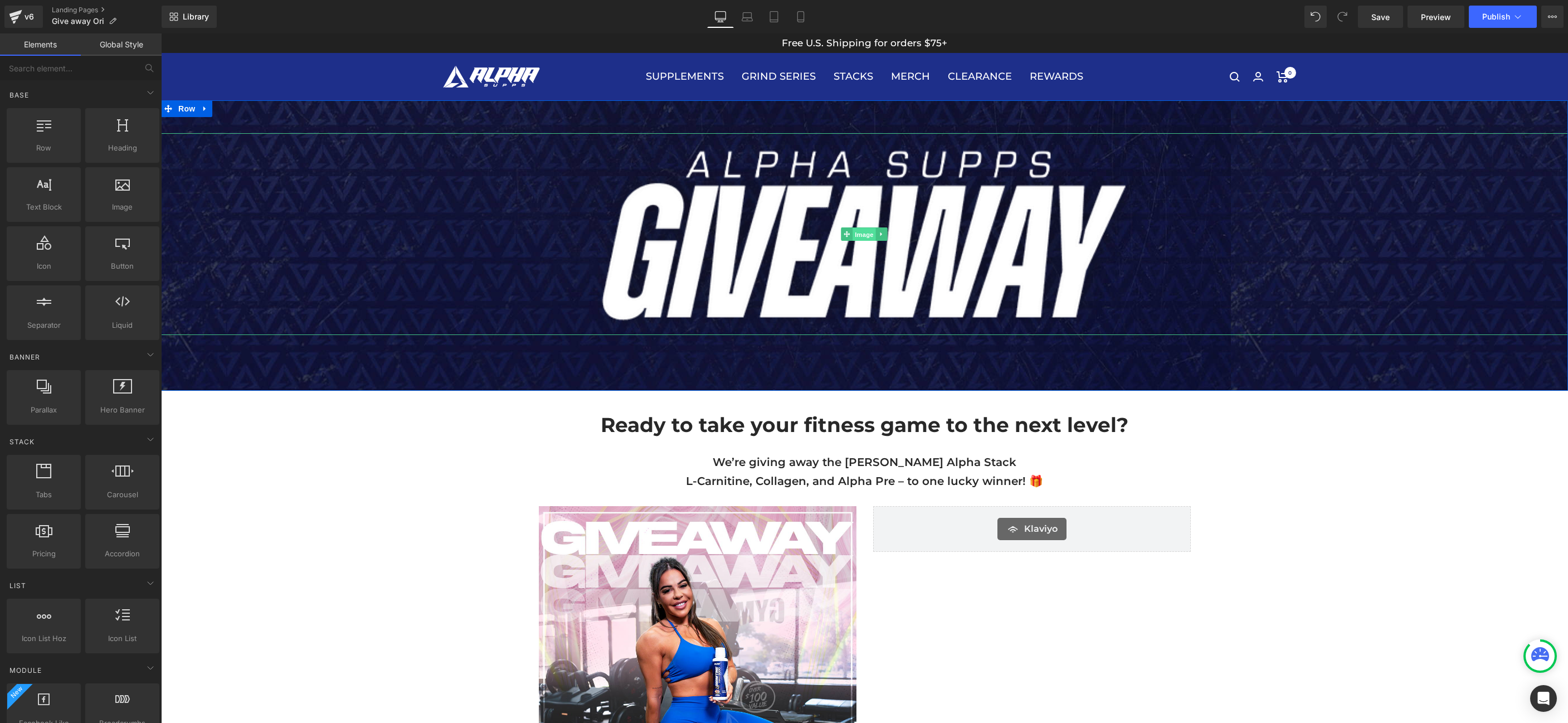
click at [859, 236] on span "Image" at bounding box center [864, 234] width 23 height 13
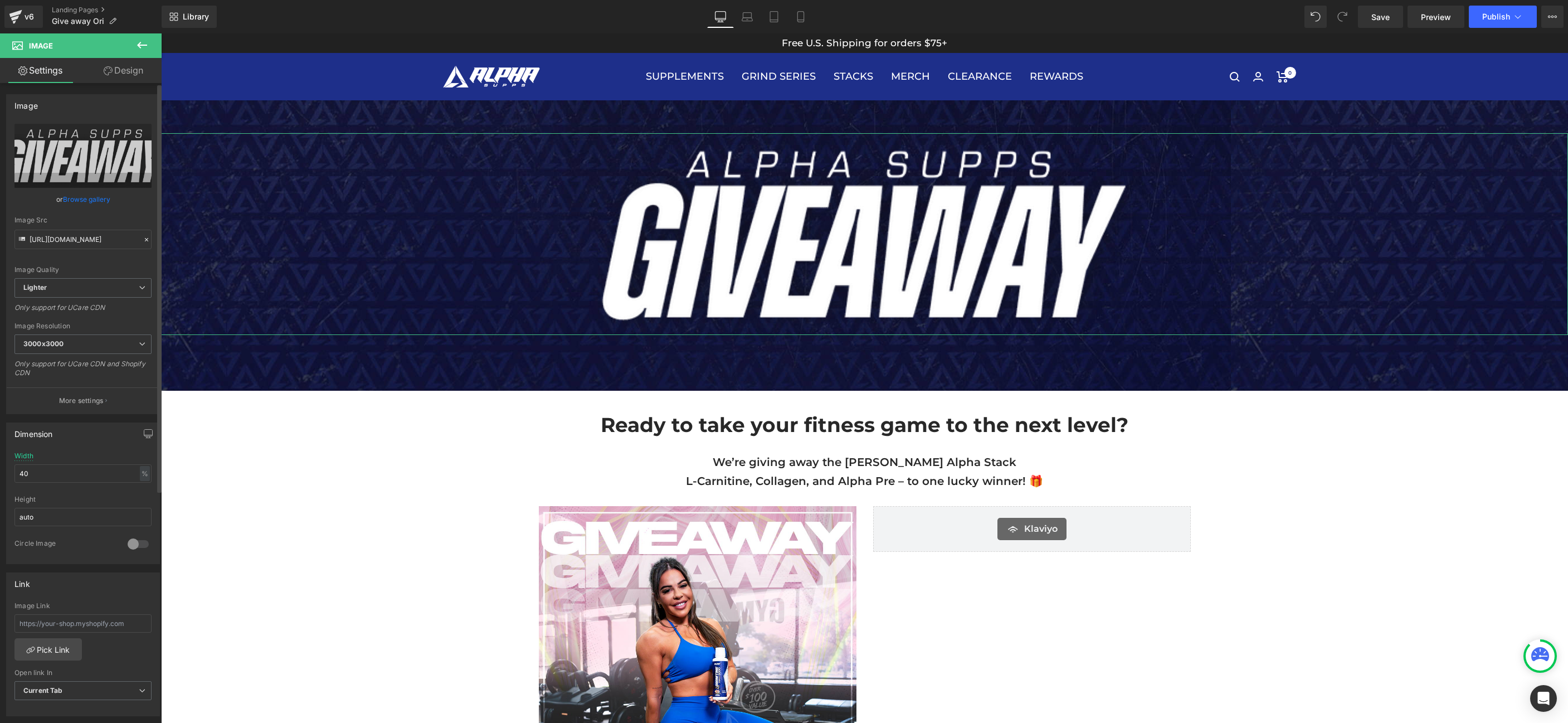
click at [77, 208] on link "Browse gallery" at bounding box center [87, 199] width 47 height 20
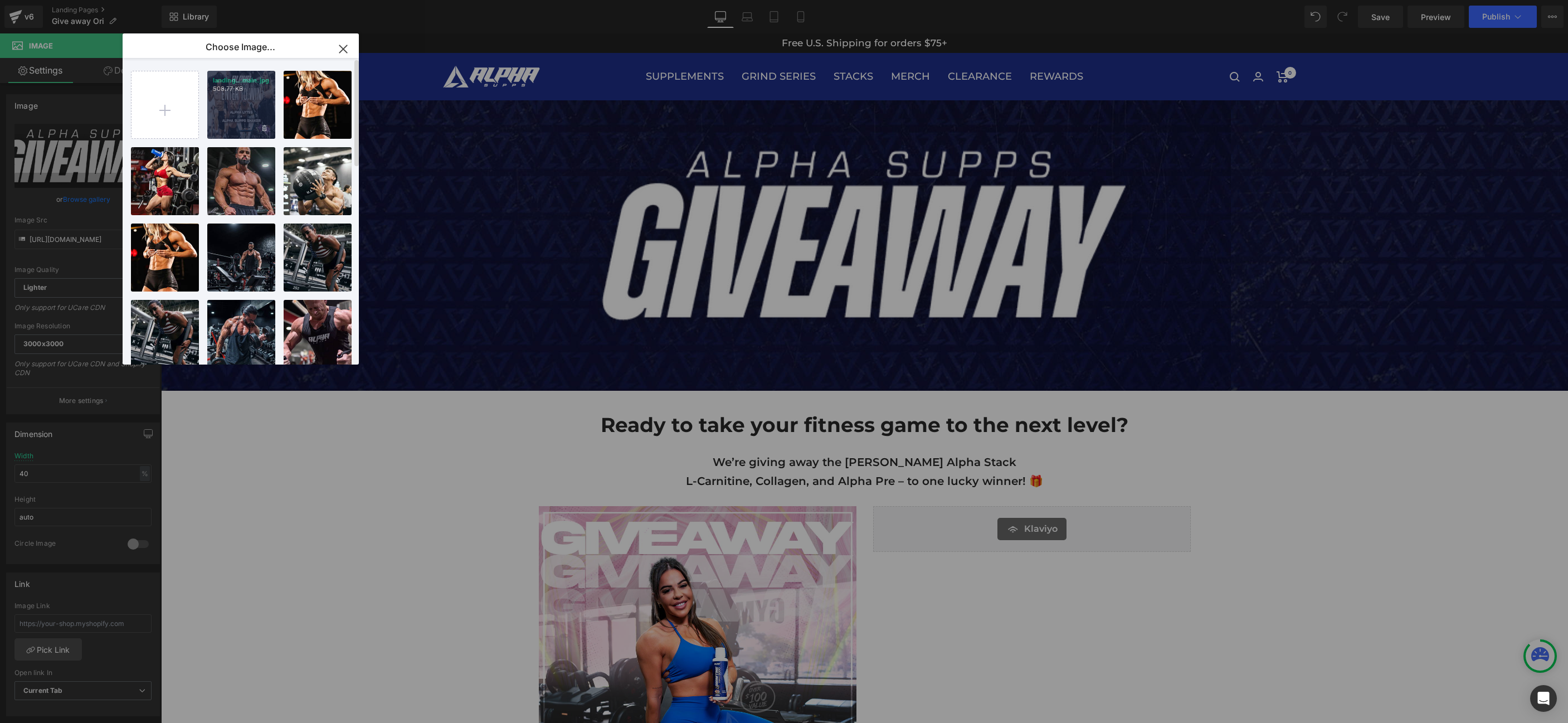
click at [242, 104] on div "landing...main.jpg 508.77 KB" at bounding box center [241, 104] width 68 height 68
type input "[URL][DOMAIN_NAME]"
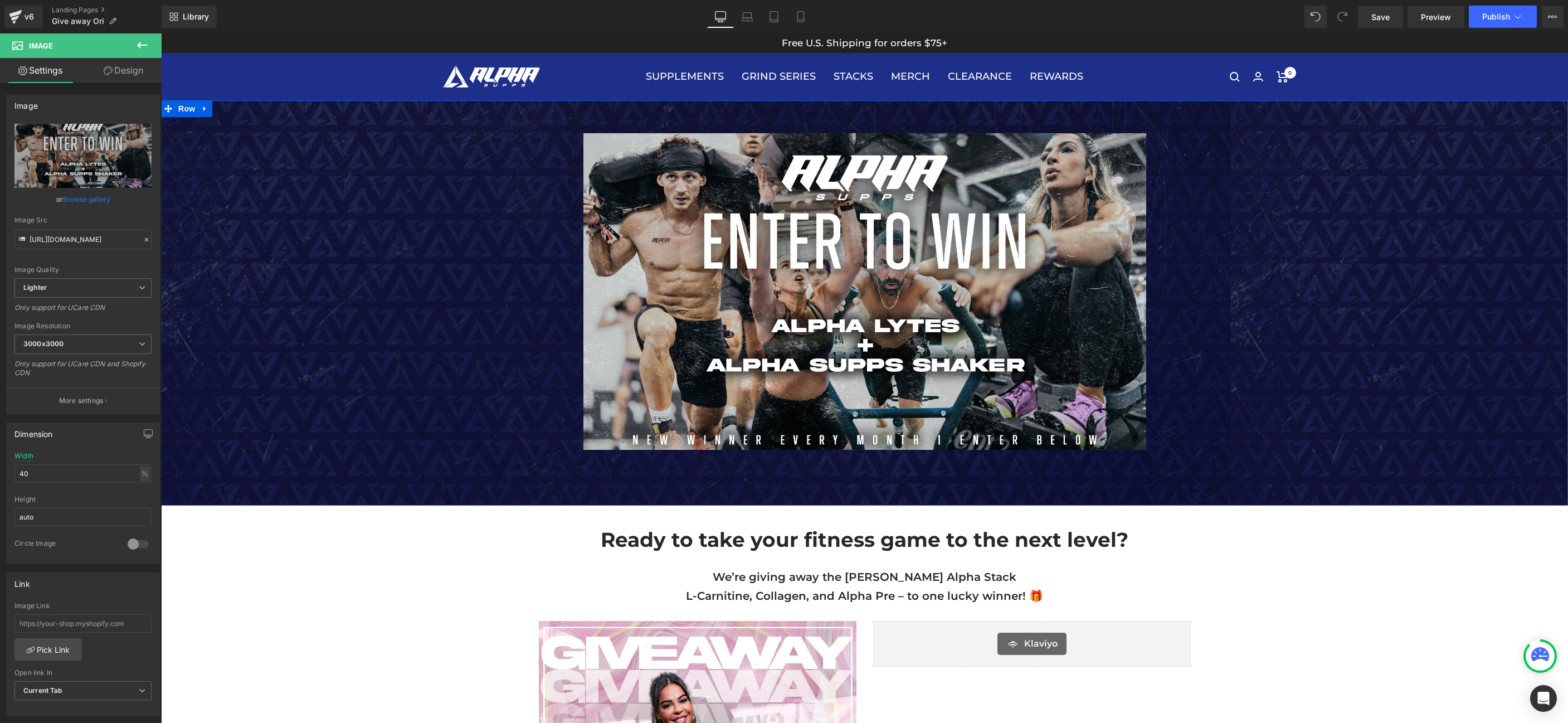
click at [252, 116] on div "Image Row" at bounding box center [865, 303] width 1407 height 405
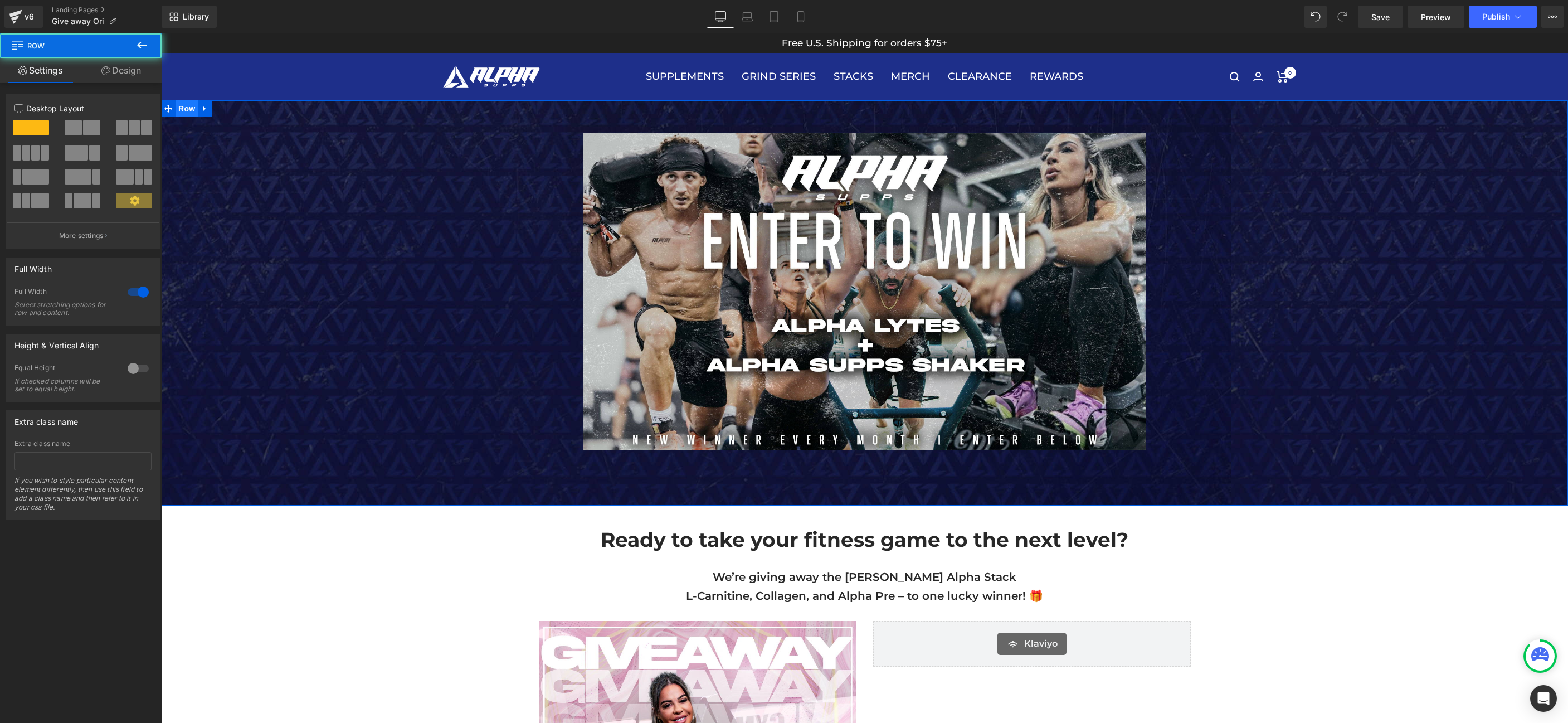
click at [178, 108] on span "Row" at bounding box center [186, 109] width 22 height 16
click at [240, 202] on div at bounding box center [865, 291] width 1407 height 317
click at [322, 496] on div "Image Row" at bounding box center [865, 303] width 1407 height 405
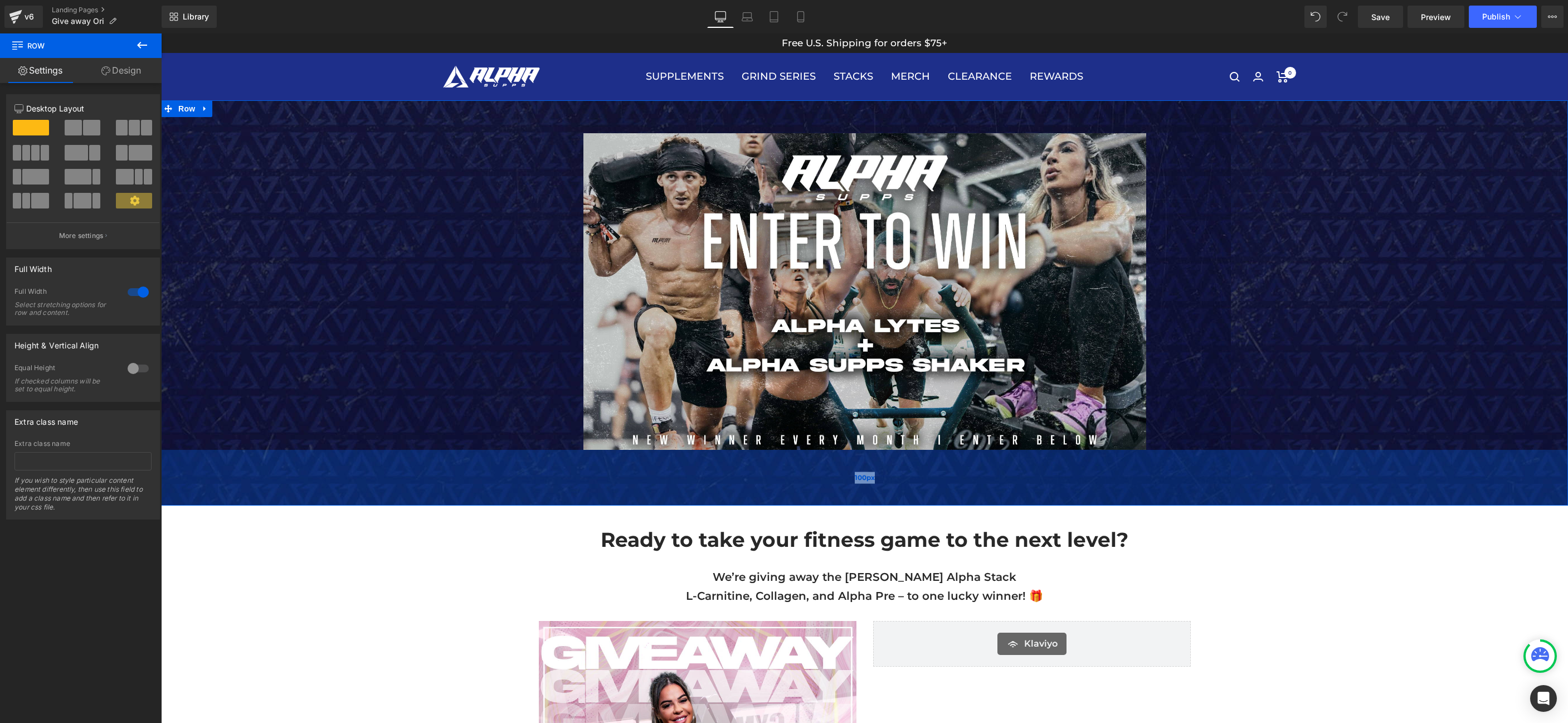
click at [1374, 489] on div "100px" at bounding box center [865, 478] width 1407 height 56
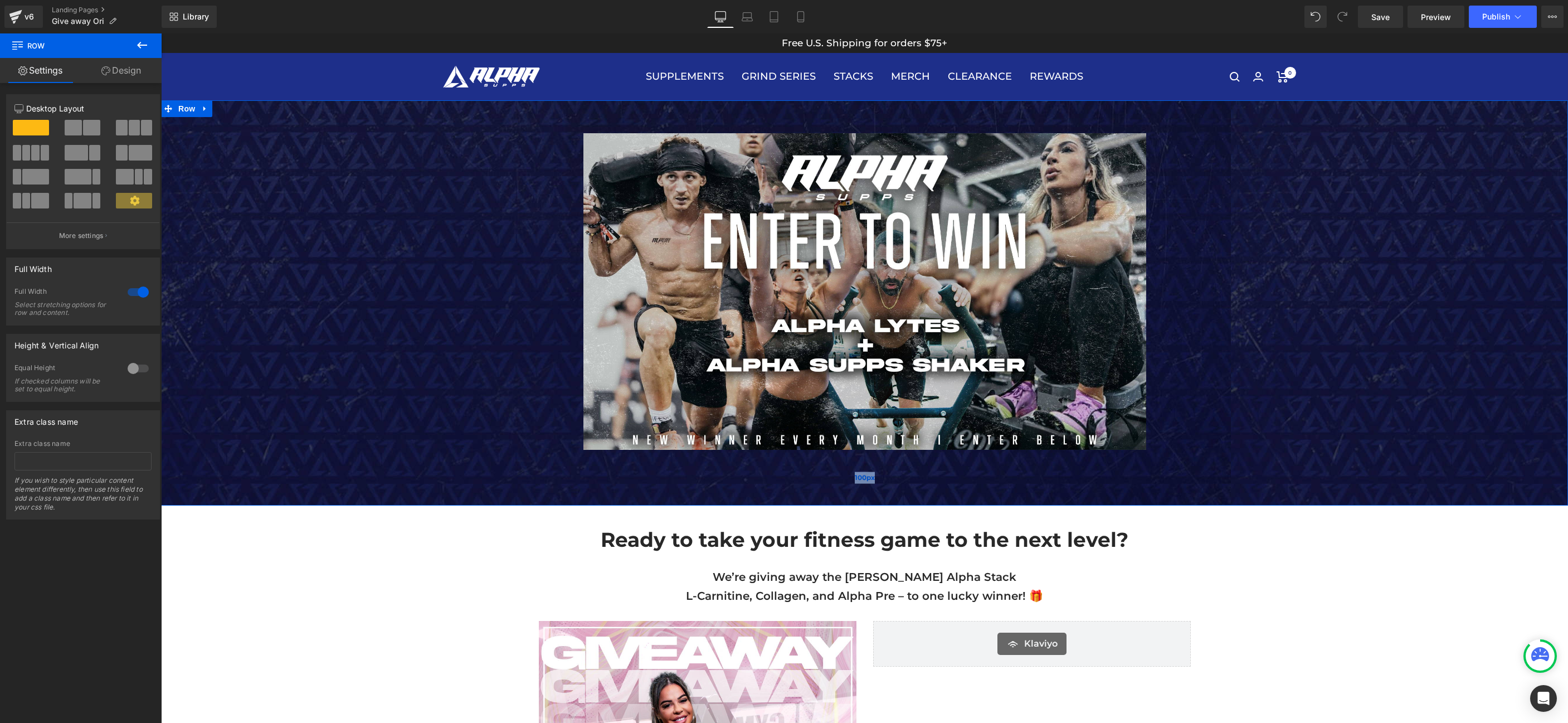
click at [1372, 500] on div "100px" at bounding box center [865, 478] width 1407 height 56
click at [1383, 553] on div "Image Row 100px Ready to take your fitness game to the next level? Text Block R…" at bounding box center [865, 730] width 1407 height 1259
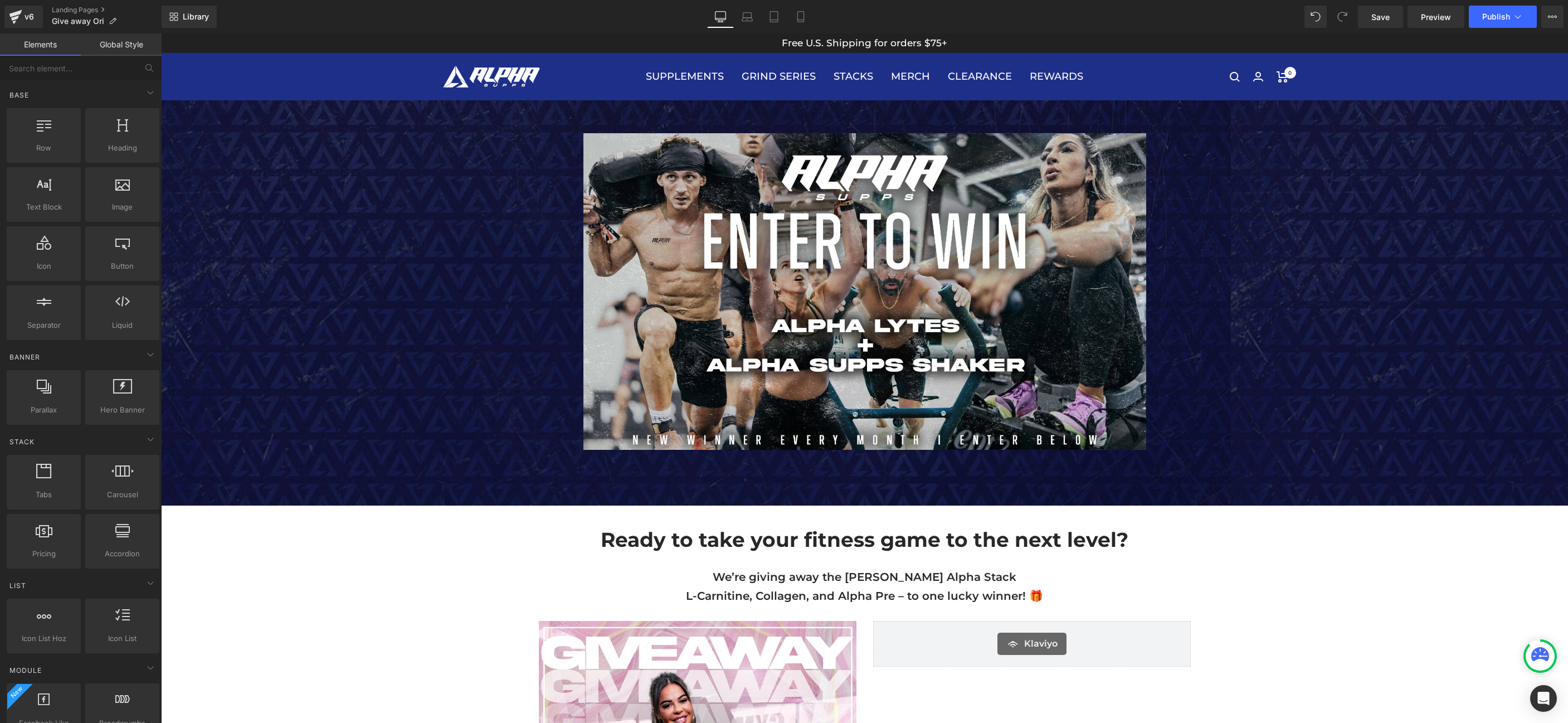
click at [1465, 236] on div at bounding box center [865, 291] width 1407 height 317
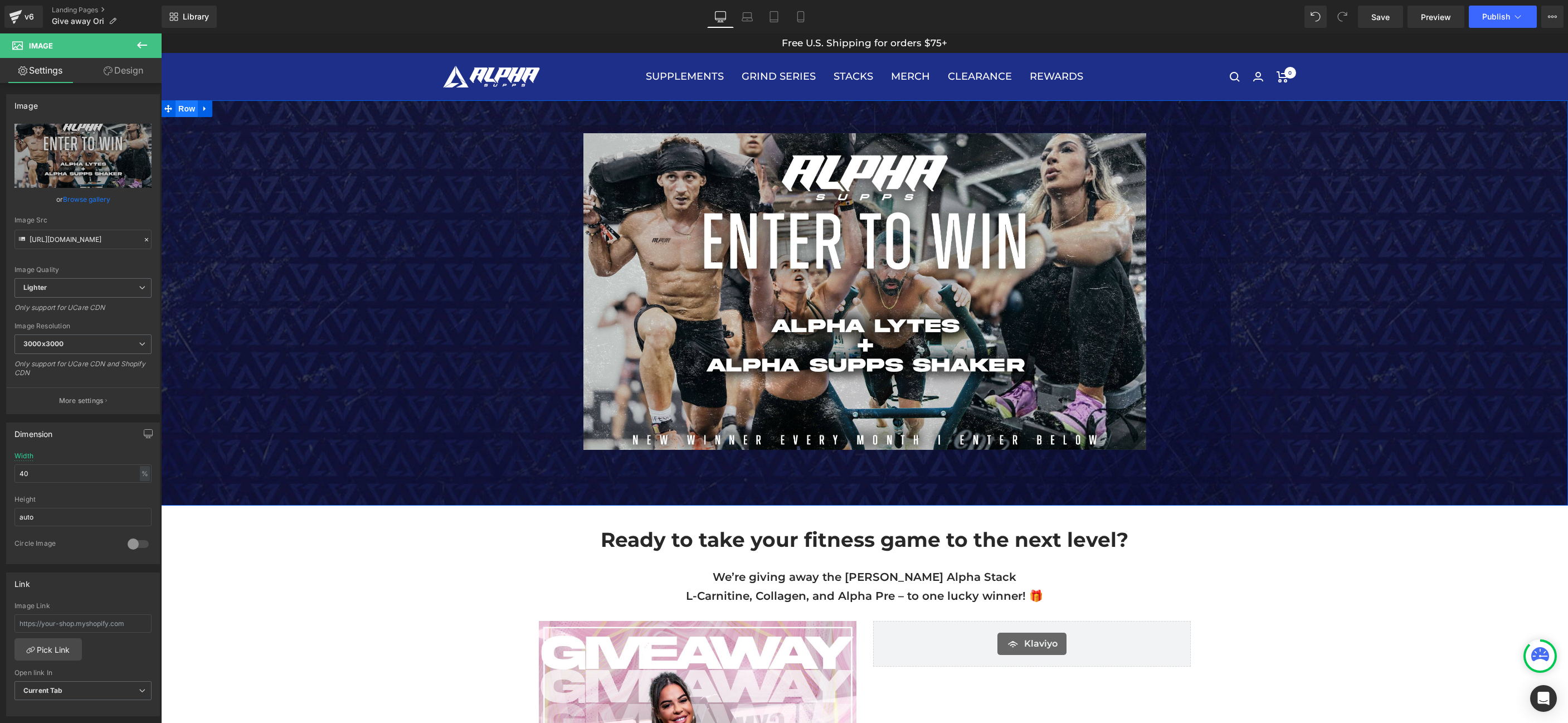
click at [175, 104] on span "Row" at bounding box center [186, 109] width 22 height 16
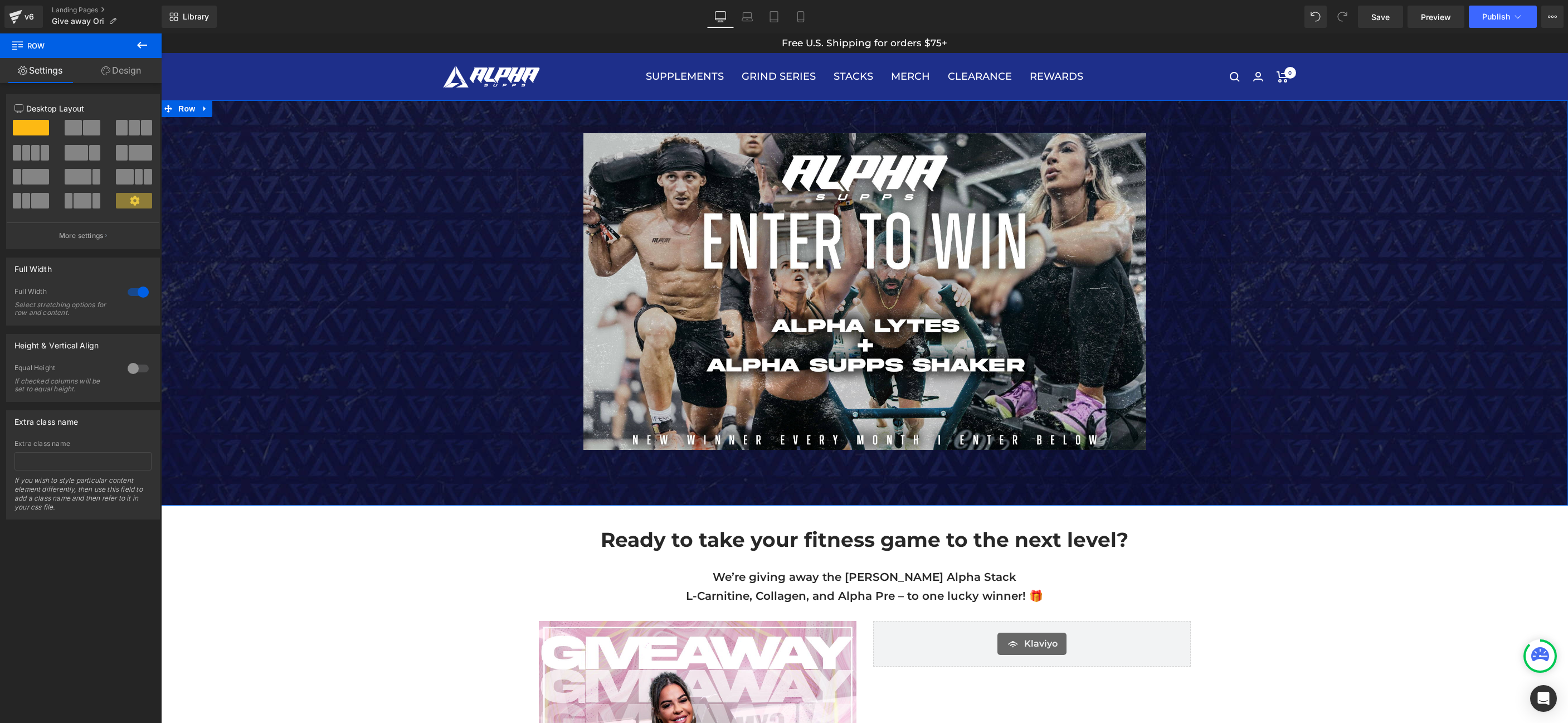
click at [127, 76] on link "Design" at bounding box center [121, 71] width 81 height 25
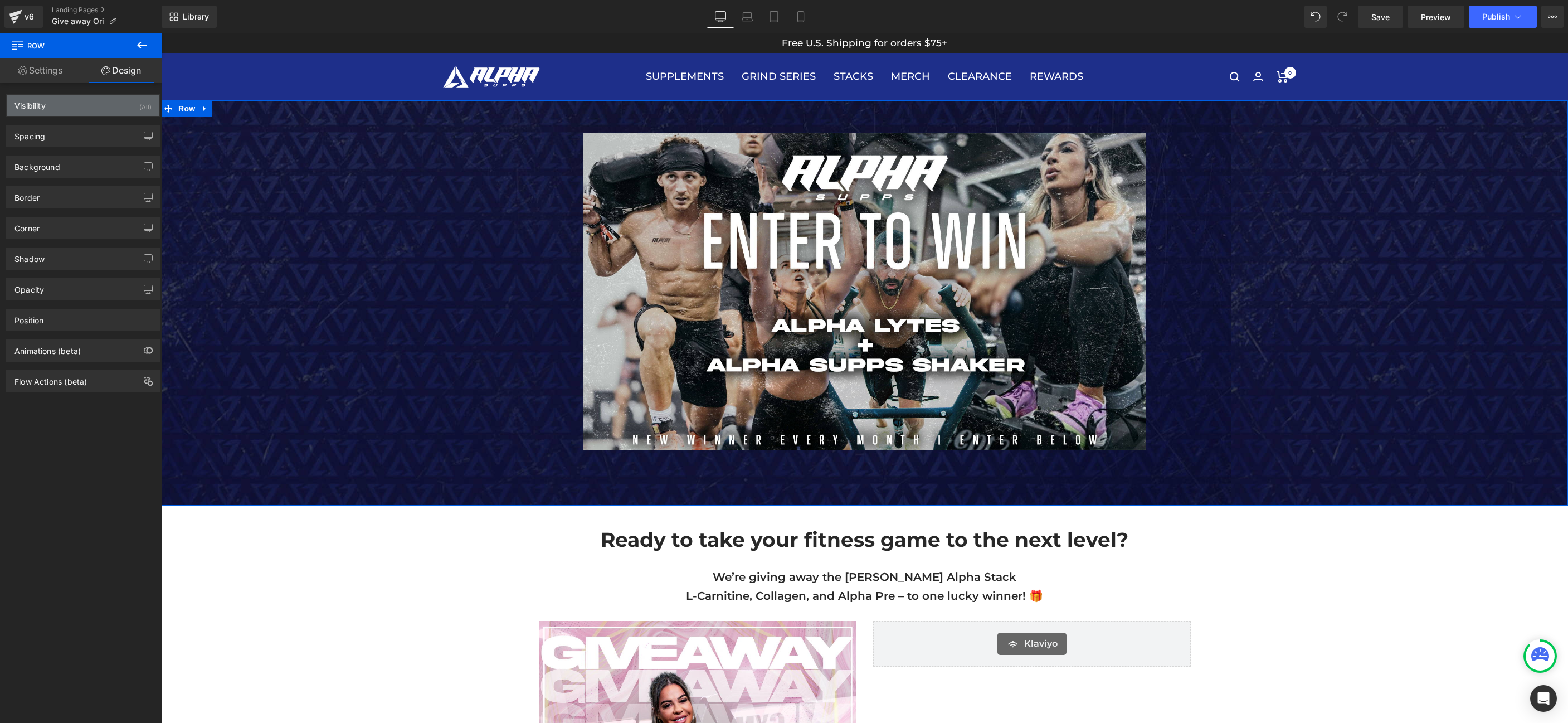
type input "transparent"
type input "0"
click at [85, 158] on div "Background" at bounding box center [83, 167] width 152 height 21
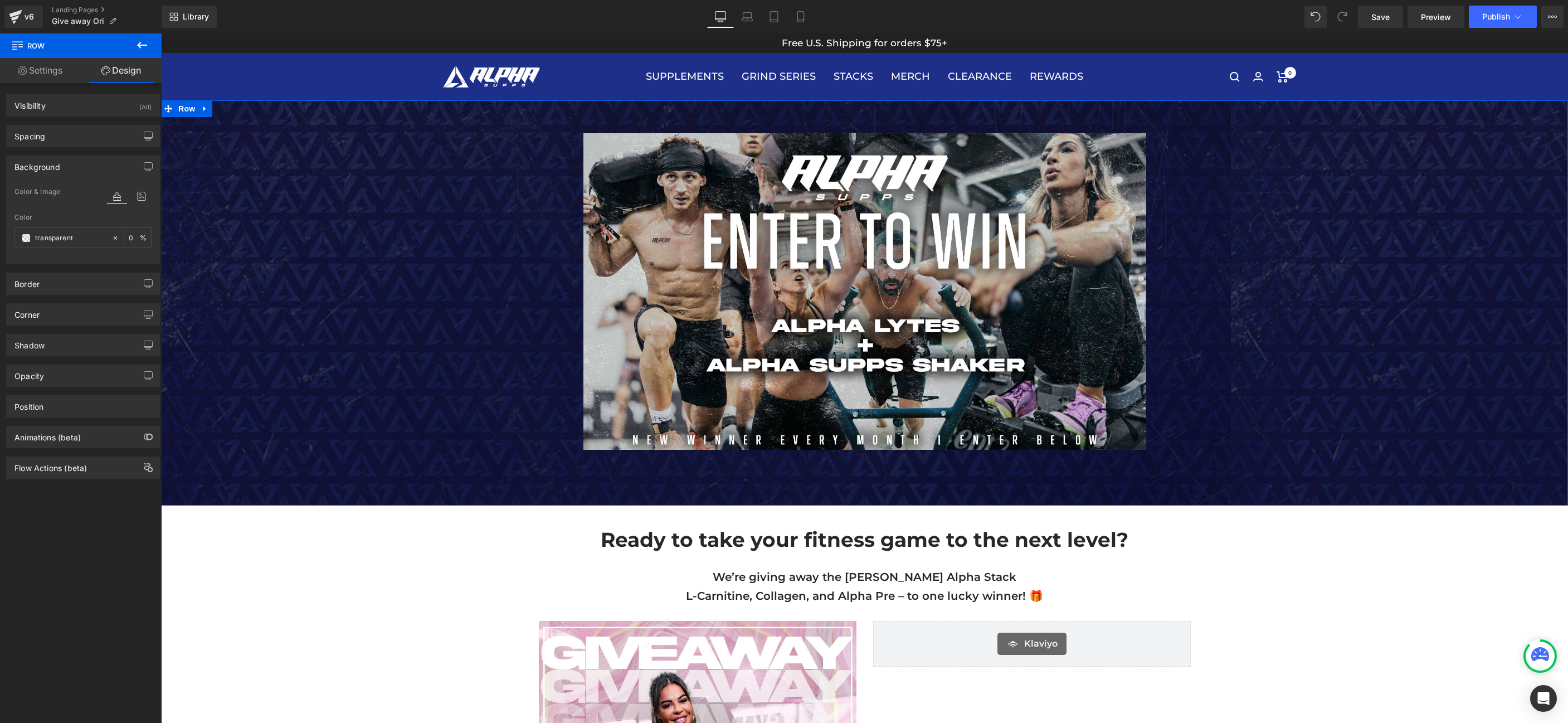
click at [73, 164] on div "Background" at bounding box center [83, 167] width 152 height 21
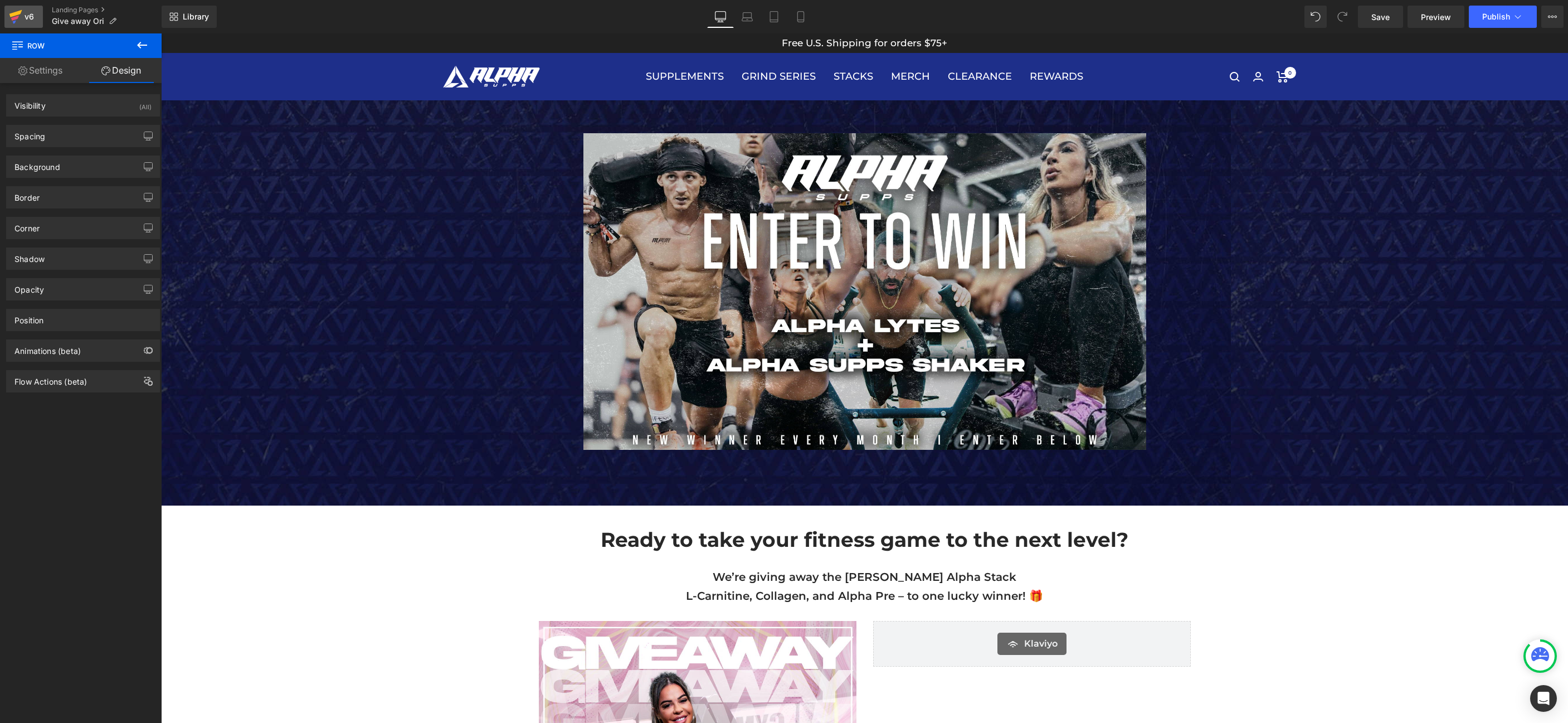
click at [30, 9] on div "v6" at bounding box center [29, 16] width 14 height 15
